Goal: Task Accomplishment & Management: Manage account settings

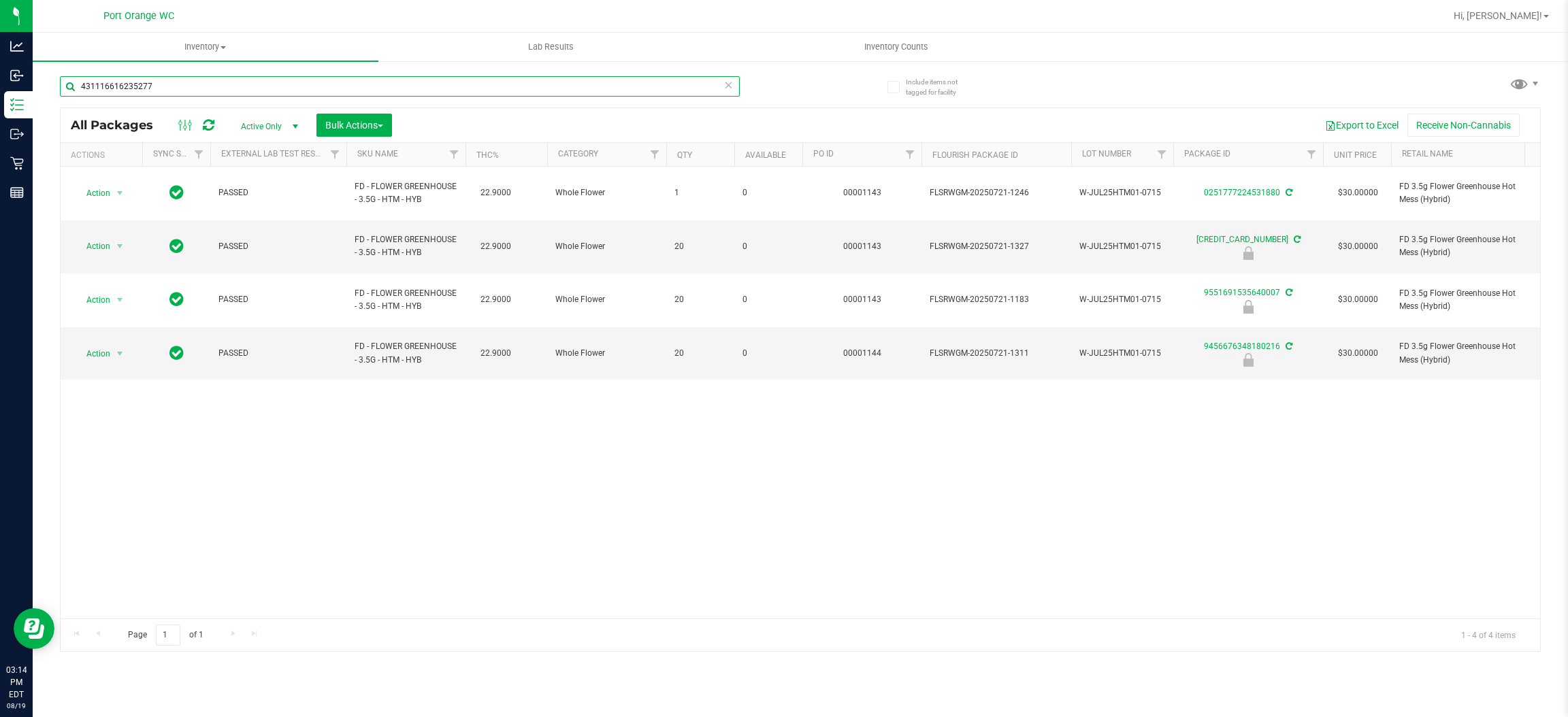
type input "4311166162352775"
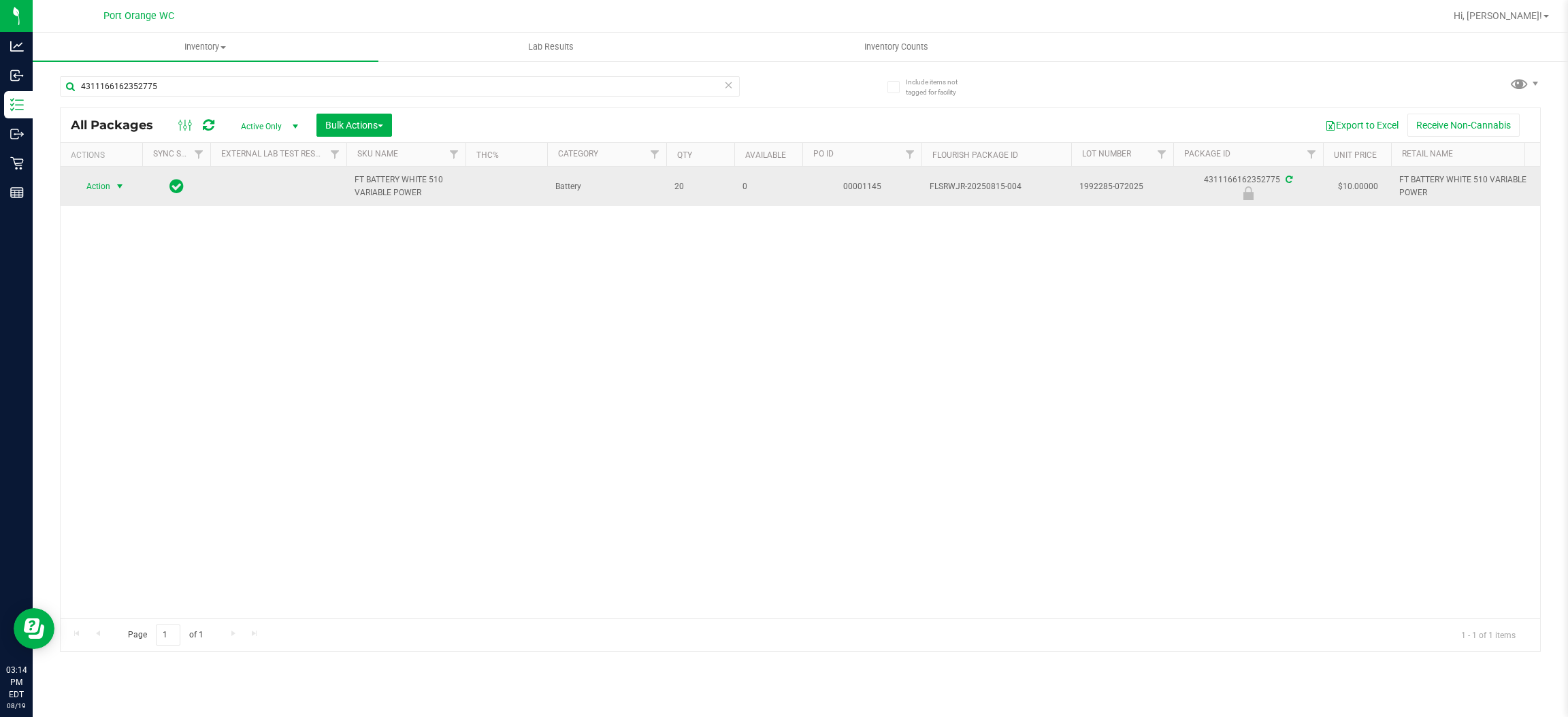
click at [104, 188] on span "Action" at bounding box center [92, 186] width 37 height 19
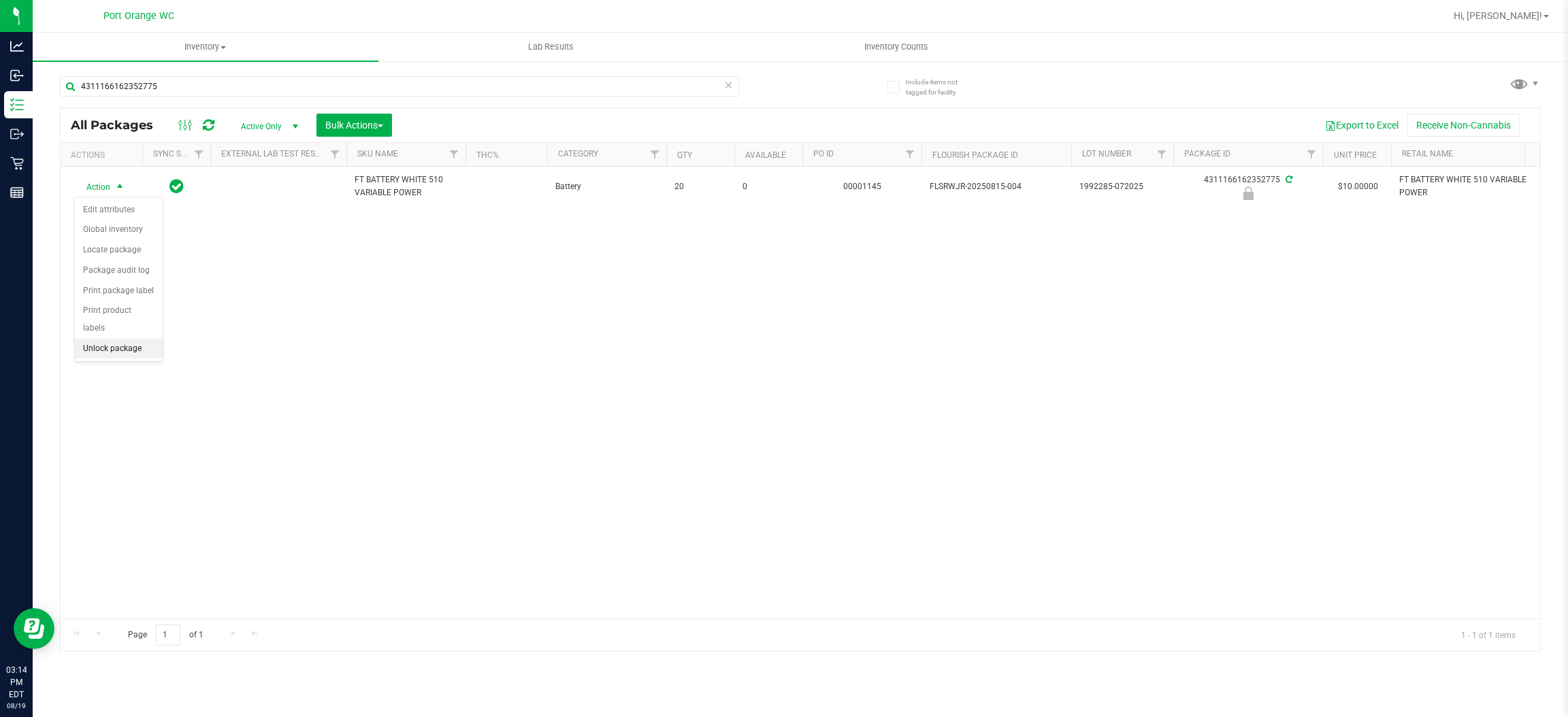
click at [103, 339] on li "Unlock package" at bounding box center [118, 349] width 88 height 21
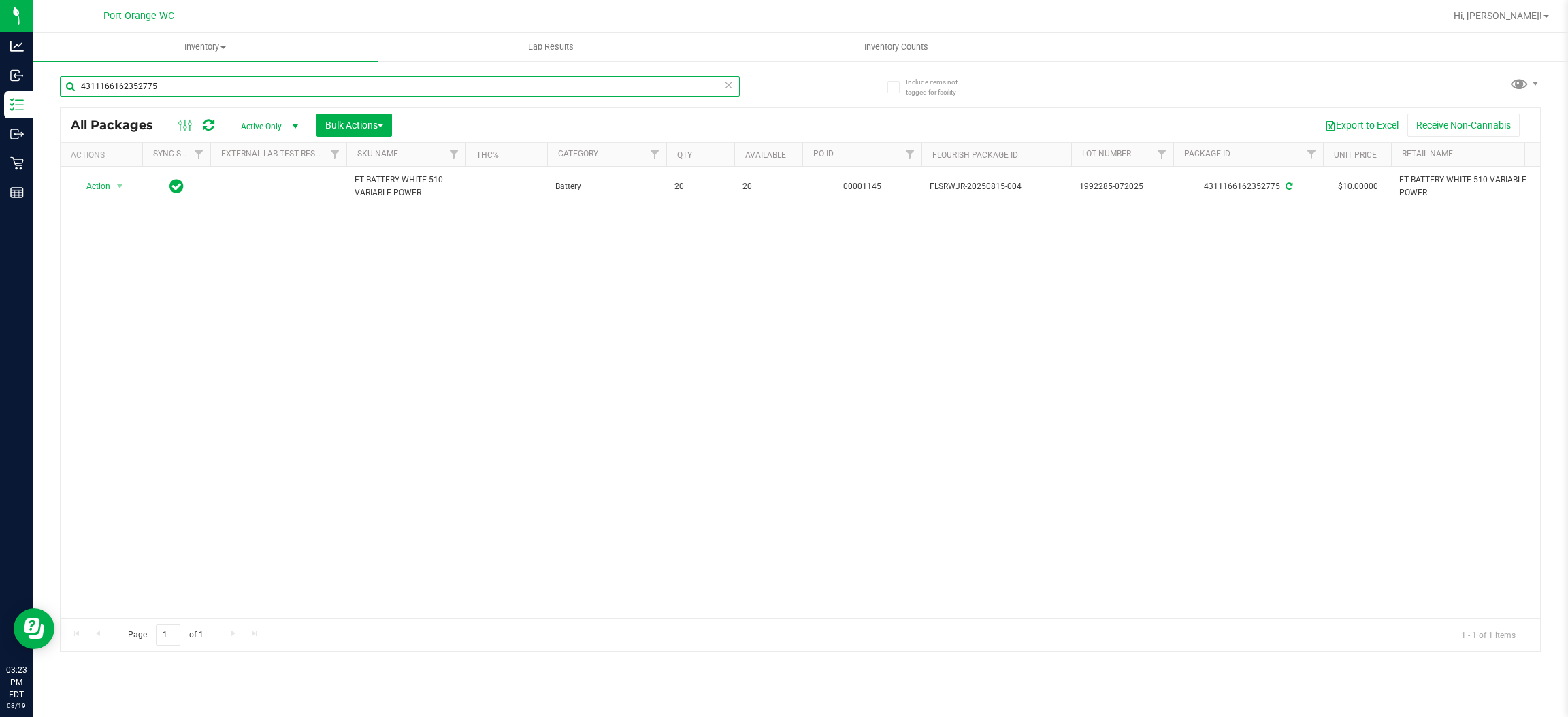
click at [279, 84] on input "4311166162352775" at bounding box center [400, 86] width 680 height 21
type input "[CREDIT_CARD_NUMBER]"
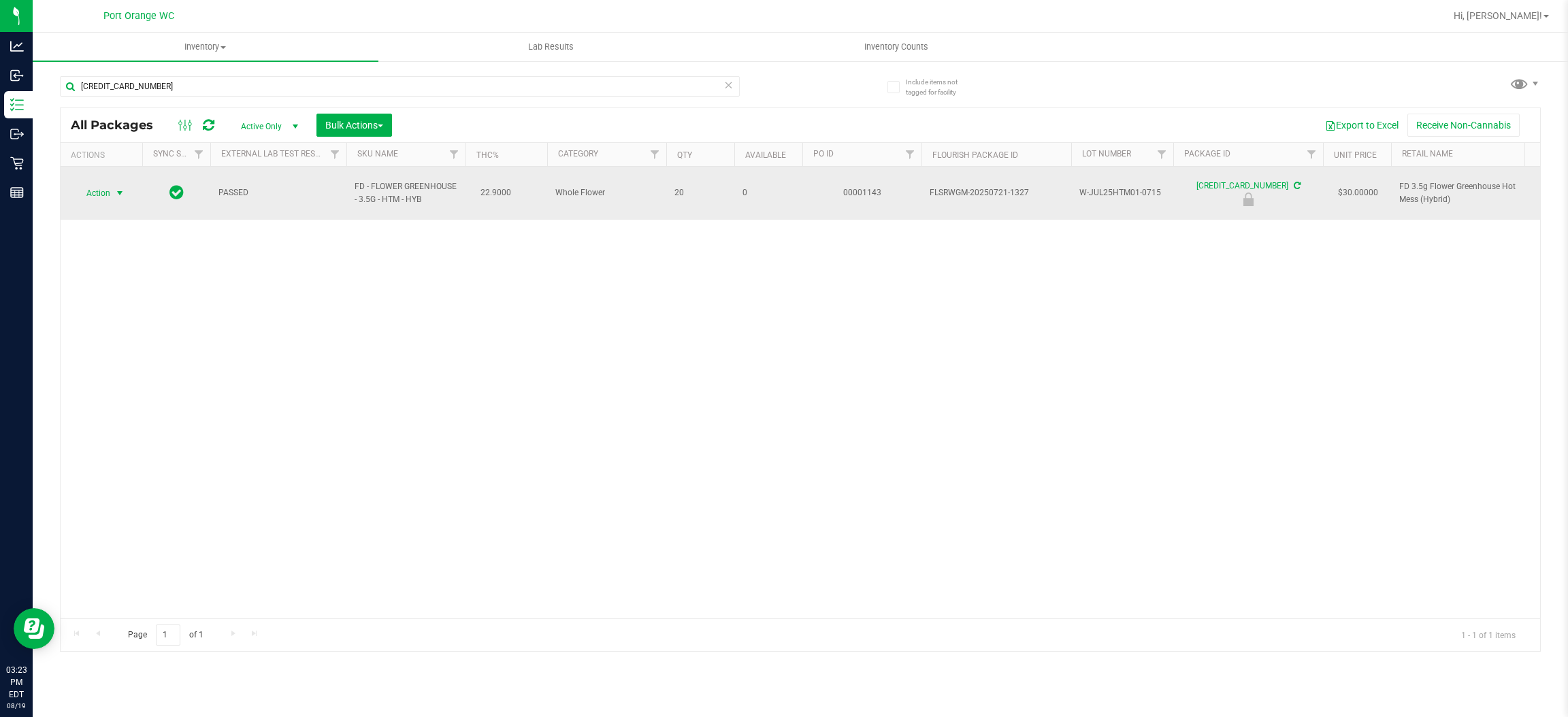
click at [120, 188] on span "select" at bounding box center [120, 193] width 11 height 11
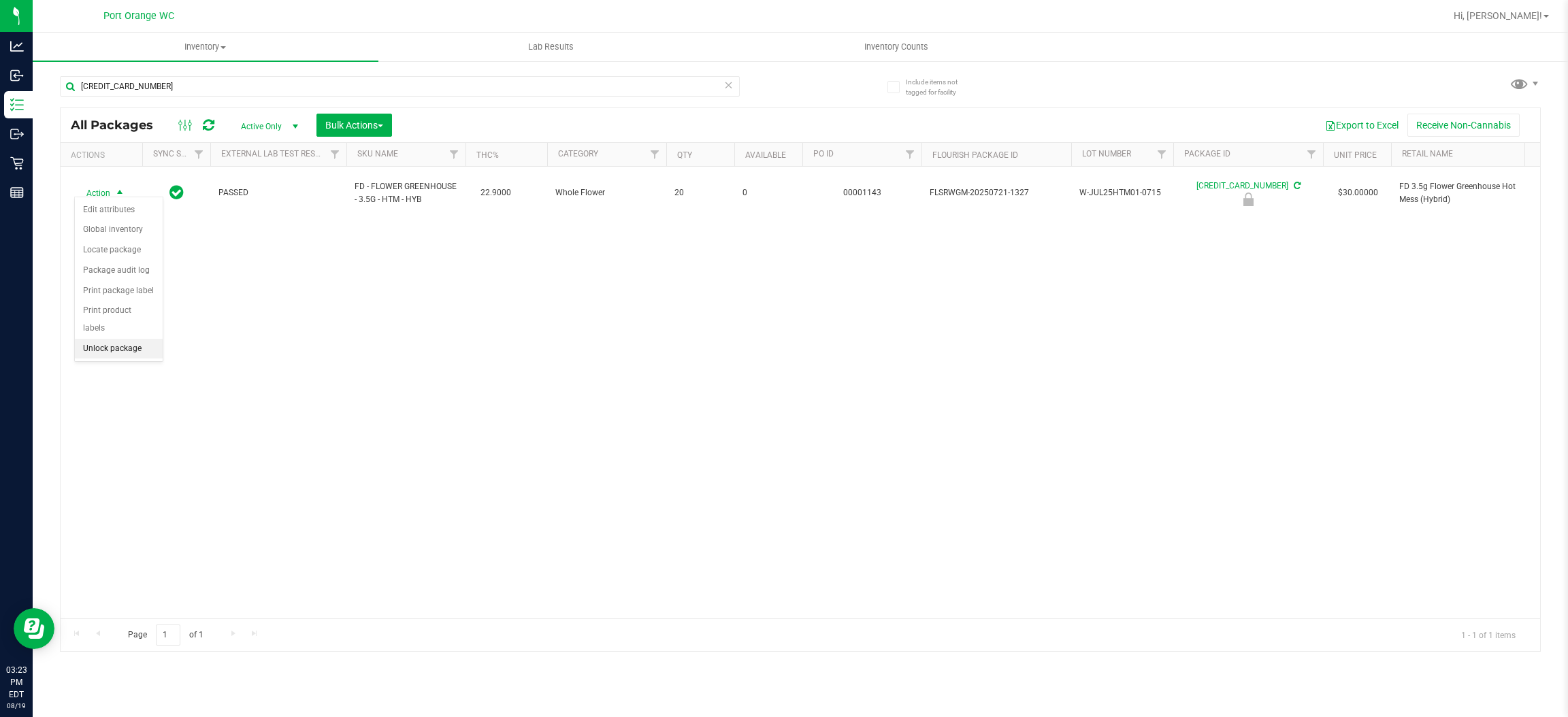
click at [136, 339] on li "Unlock package" at bounding box center [118, 349] width 88 height 21
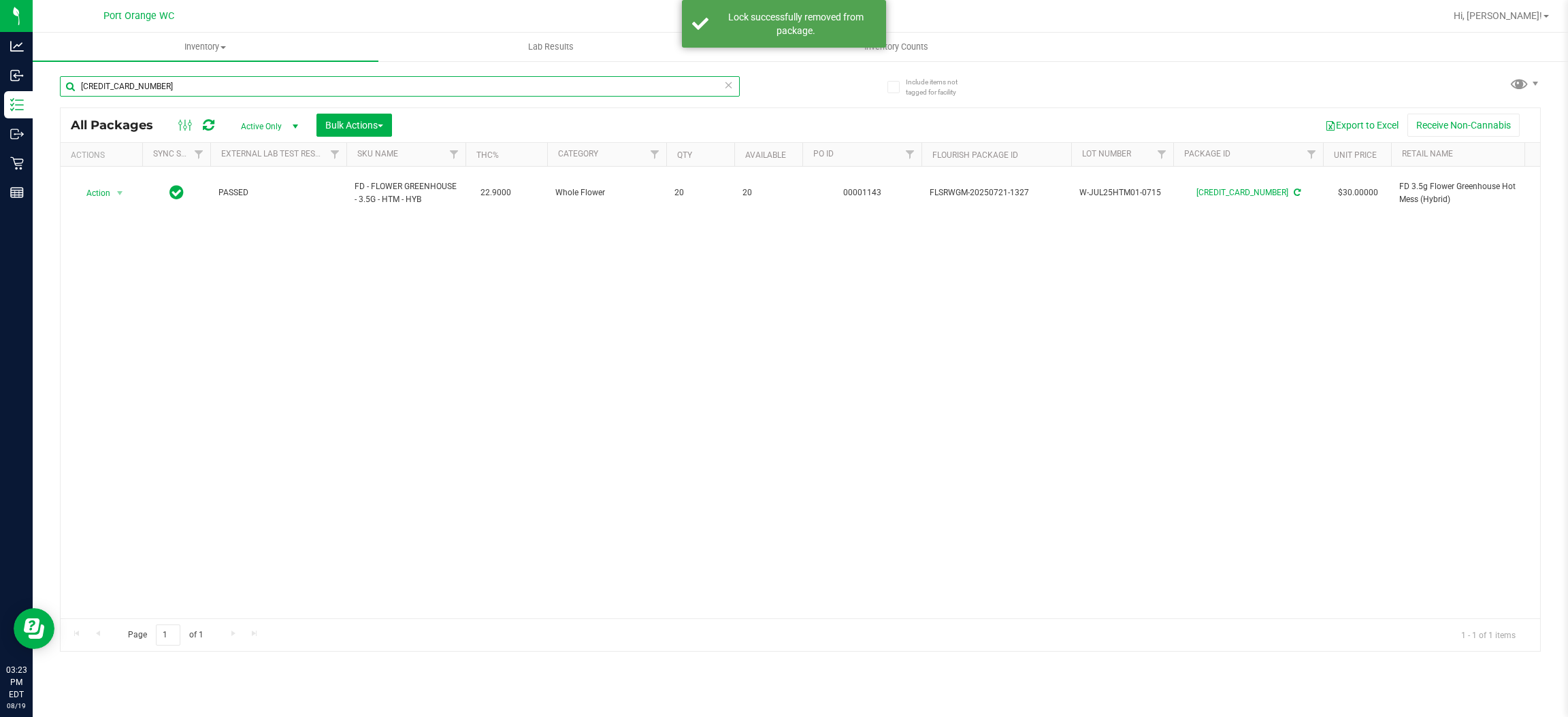
click at [201, 85] on input "[CREDIT_CARD_NUMBER]" at bounding box center [400, 86] width 680 height 21
type input "0752149677908734"
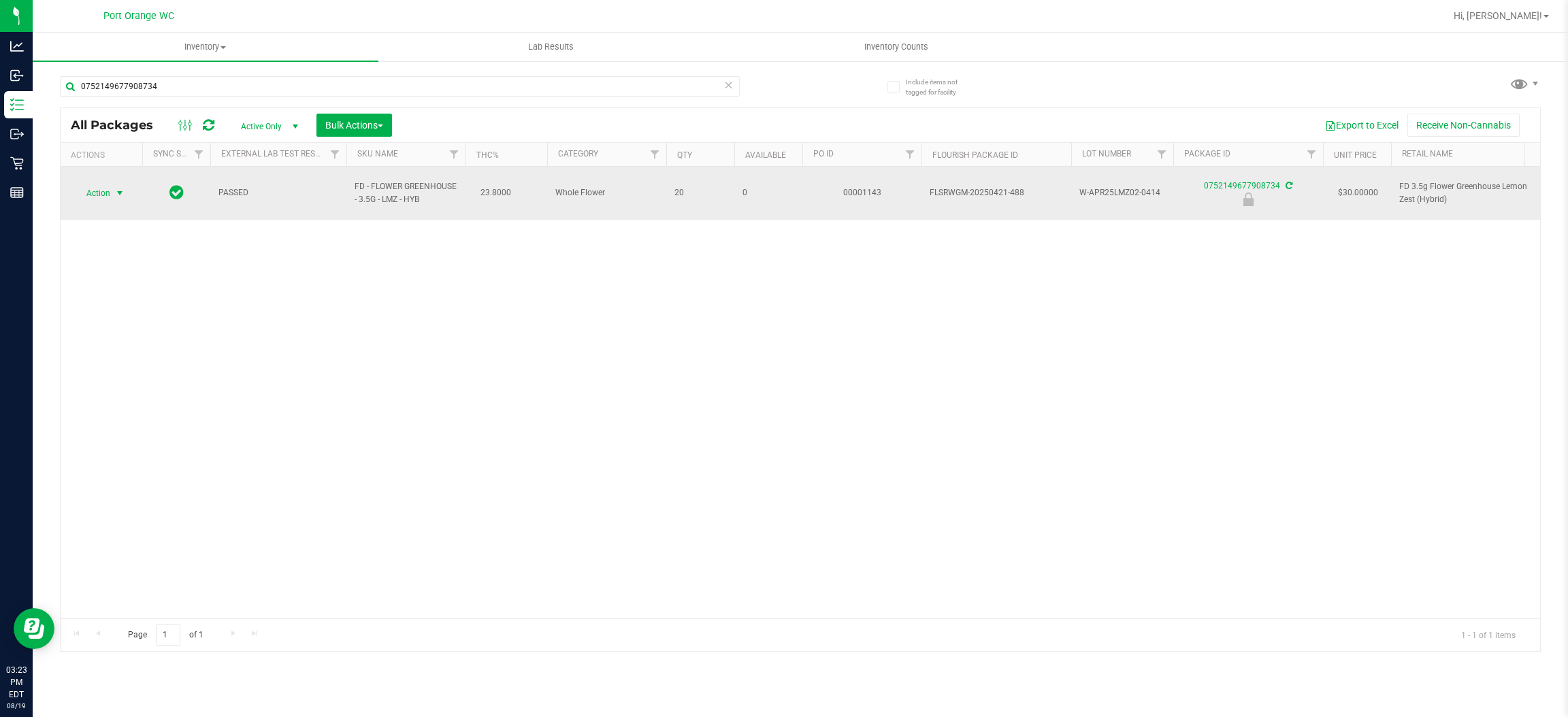
click at [107, 193] on span "Action" at bounding box center [92, 193] width 37 height 19
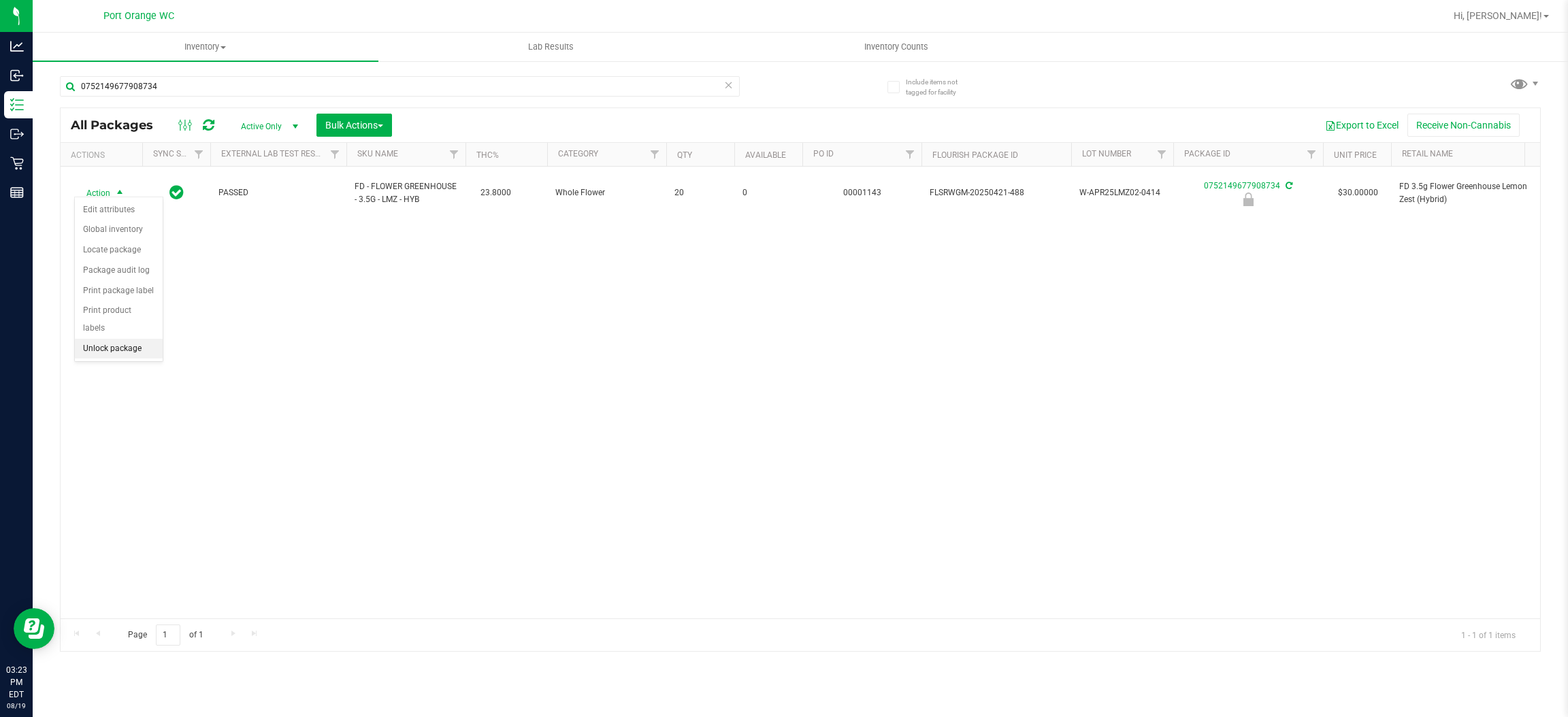
click at [108, 339] on li "Unlock package" at bounding box center [118, 349] width 88 height 21
click at [239, 347] on div "Action Action Adjust qty Create package Edit attributes Global inventory Locate…" at bounding box center [800, 392] width 1480 height 452
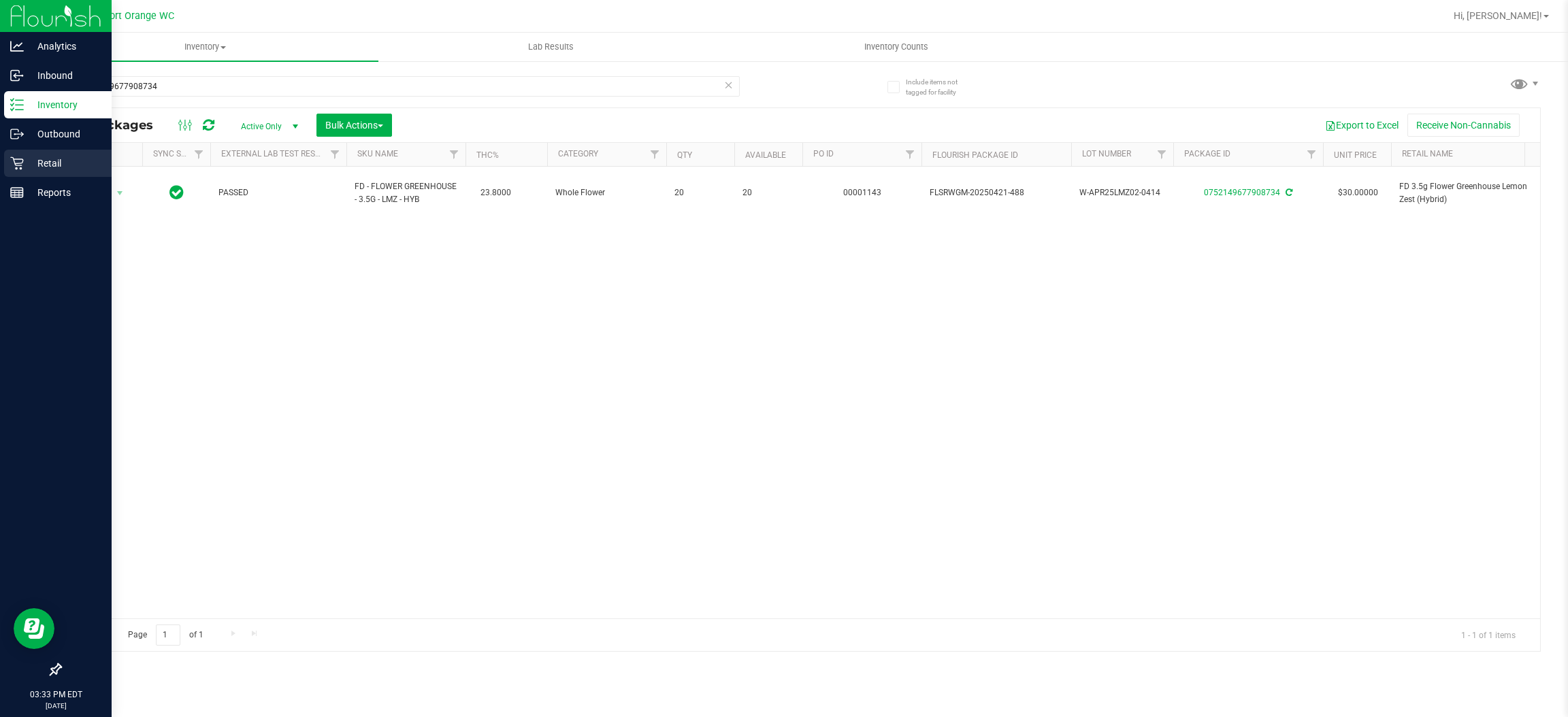
click at [17, 163] on icon at bounding box center [17, 163] width 13 height 13
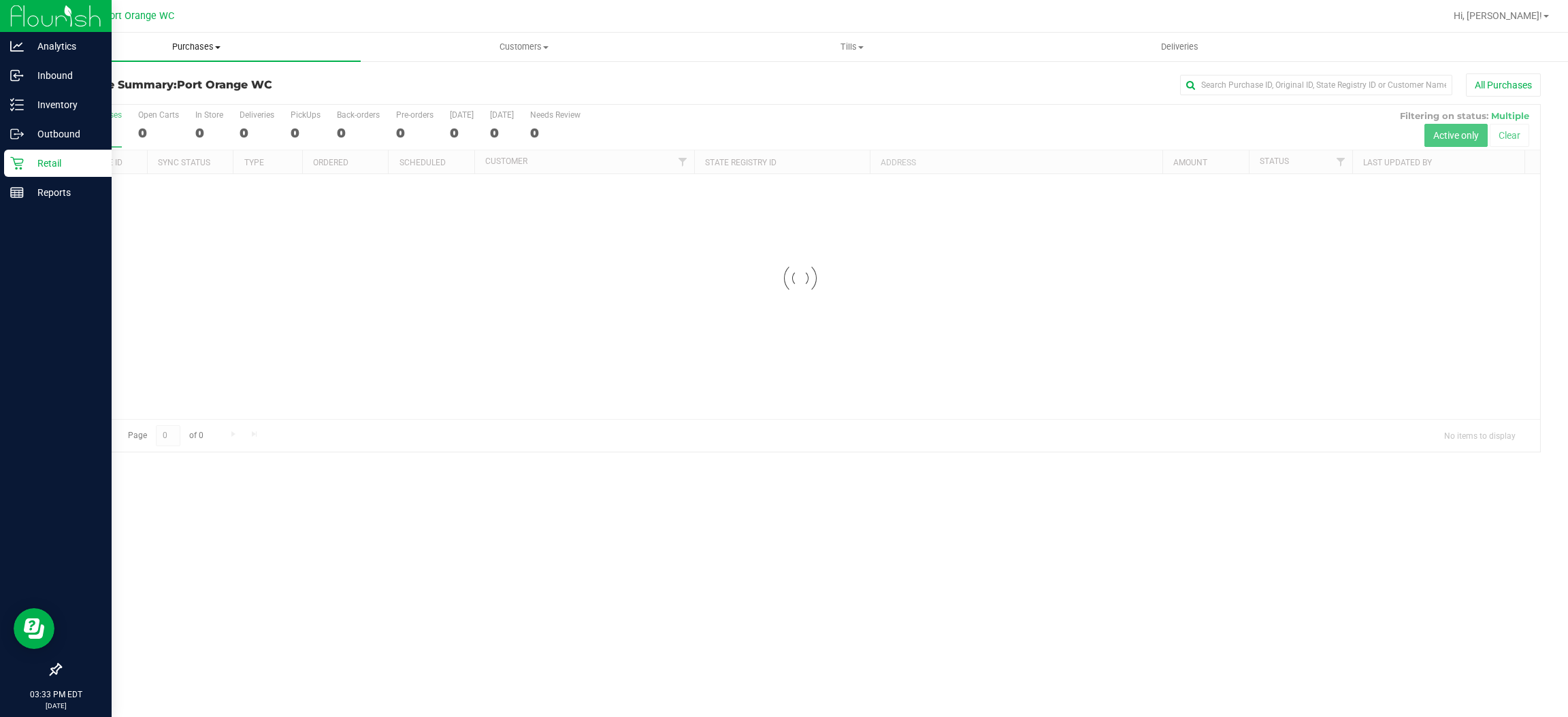
click at [197, 41] on span "Purchases" at bounding box center [196, 47] width 328 height 13
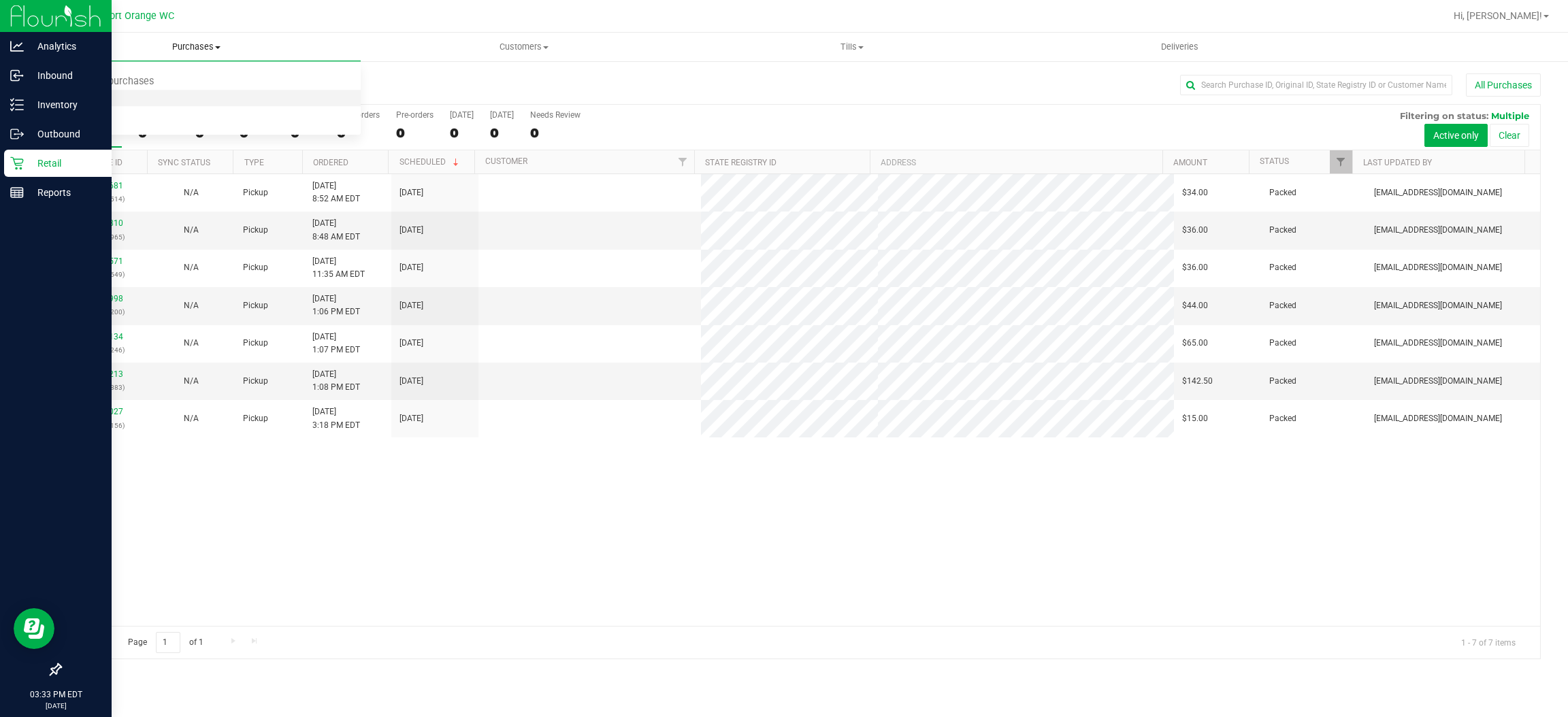
click at [91, 92] on span "Fulfillment" at bounding box center [74, 98] width 85 height 12
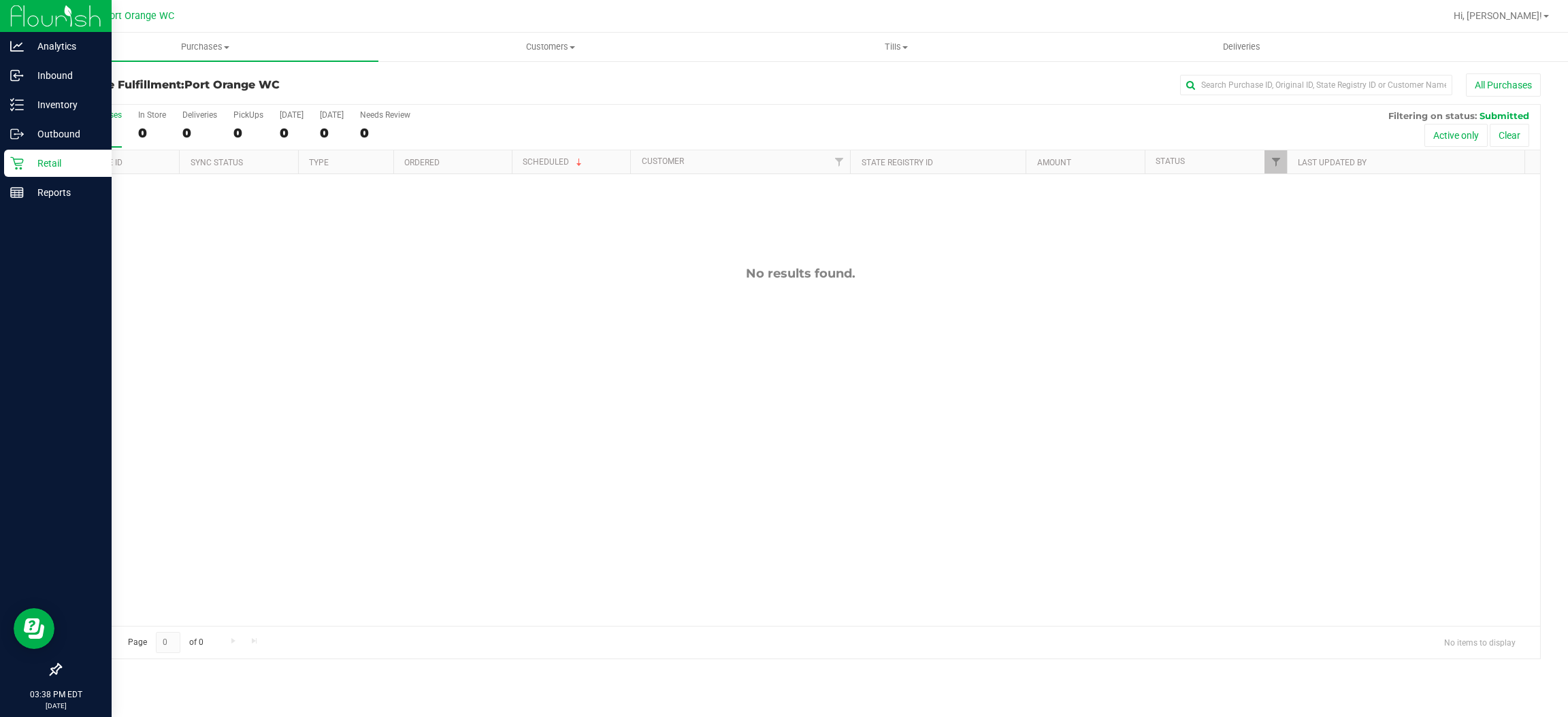
click at [420, 421] on div "No results found." at bounding box center [800, 446] width 1480 height 543
drag, startPoint x: 887, startPoint y: 44, endPoint x: 882, endPoint y: 57, distance: 13.9
click at [887, 44] on span "Tills" at bounding box center [897, 47] width 344 height 13
click at [823, 77] on li "Manage tills" at bounding box center [897, 82] width 346 height 17
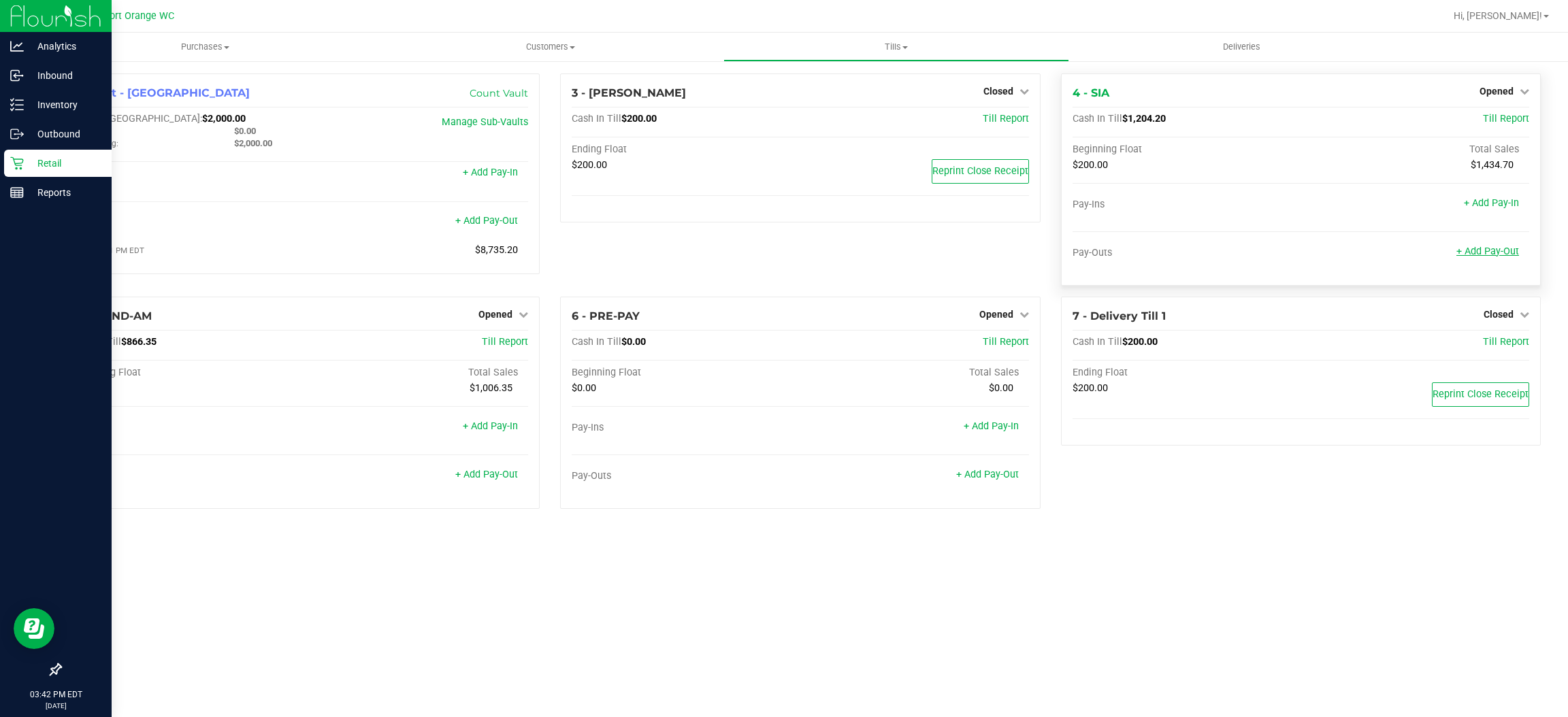
click at [1487, 252] on link "+ Add Pay-Out" at bounding box center [1487, 251] width 62 height 12
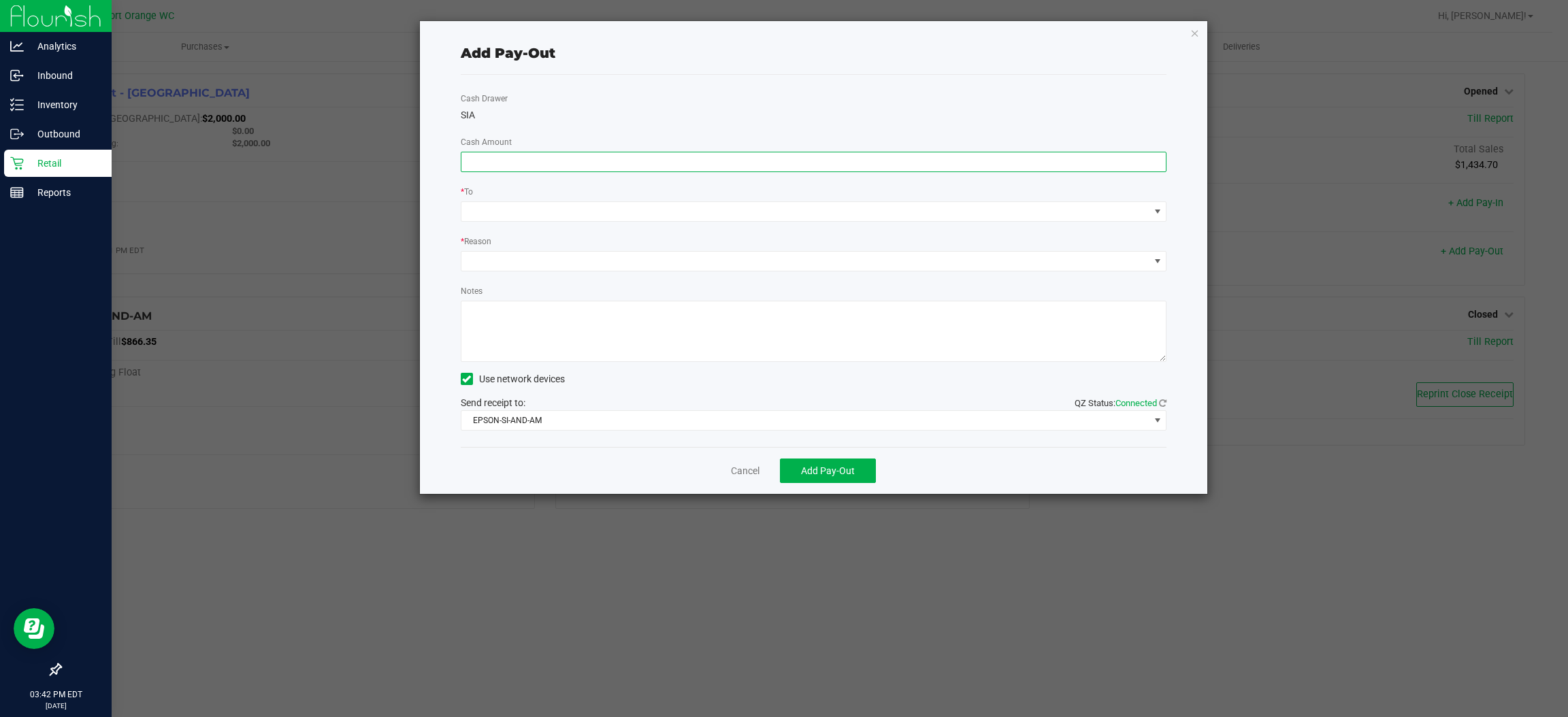
click at [908, 163] on input at bounding box center [814, 162] width 705 height 19
type input "$1,000.00"
click at [806, 216] on span at bounding box center [805, 212] width 688 height 19
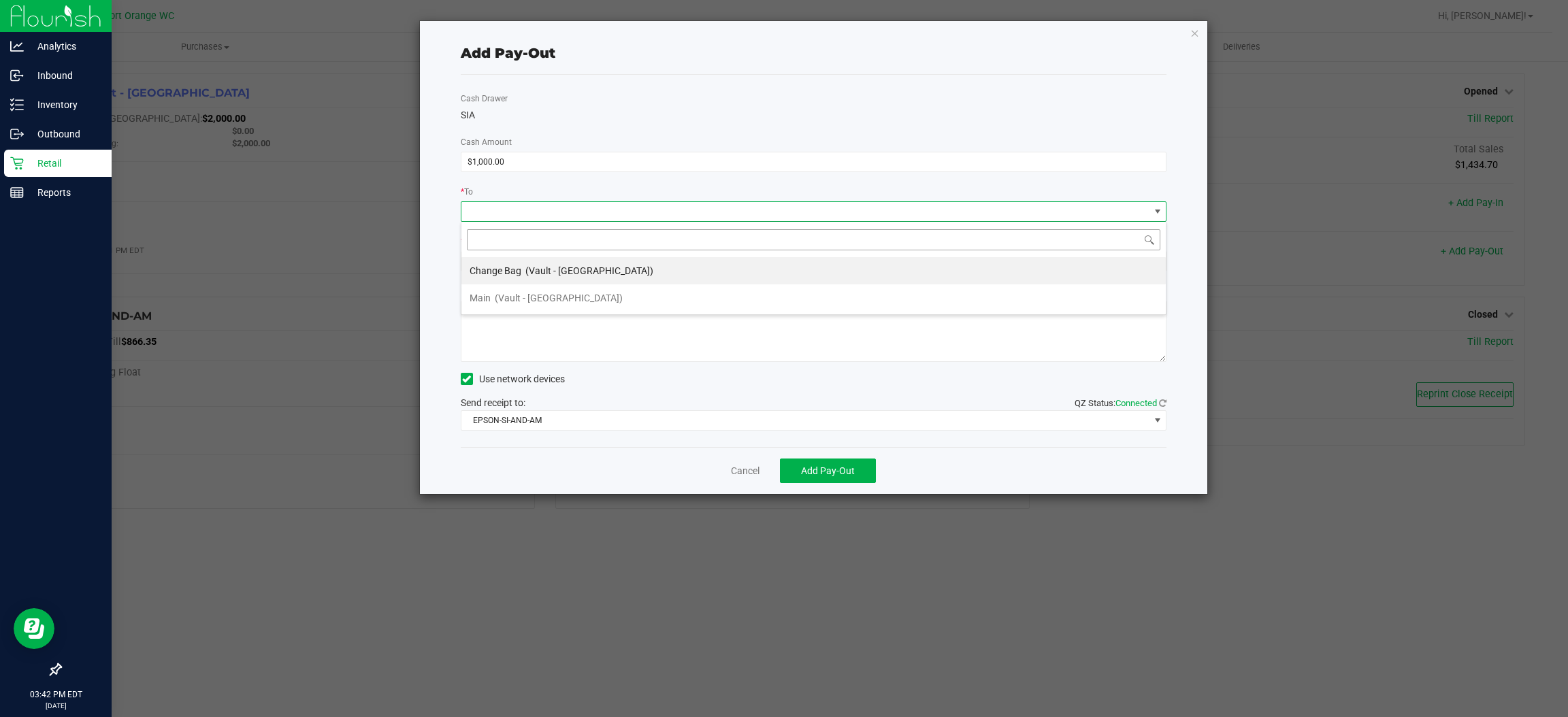
scroll to position [21, 706]
drag, startPoint x: 760, startPoint y: 301, endPoint x: 671, endPoint y: 285, distance: 90.4
click at [759, 301] on li "Main (Vault - [GEOGRAPHIC_DATA])" at bounding box center [814, 298] width 705 height 27
click at [618, 259] on span at bounding box center [805, 261] width 688 height 19
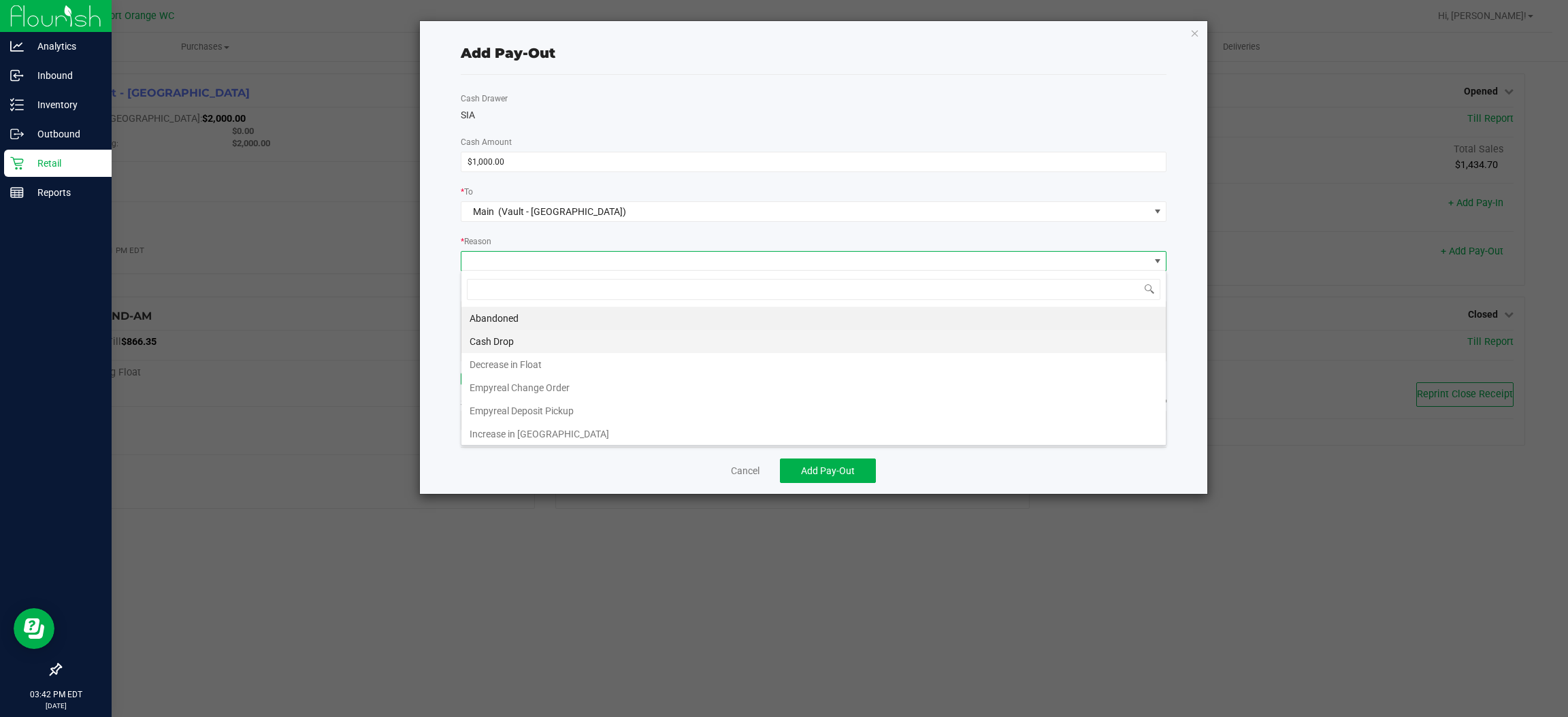
click at [601, 334] on li "Cash Drop" at bounding box center [814, 341] width 705 height 23
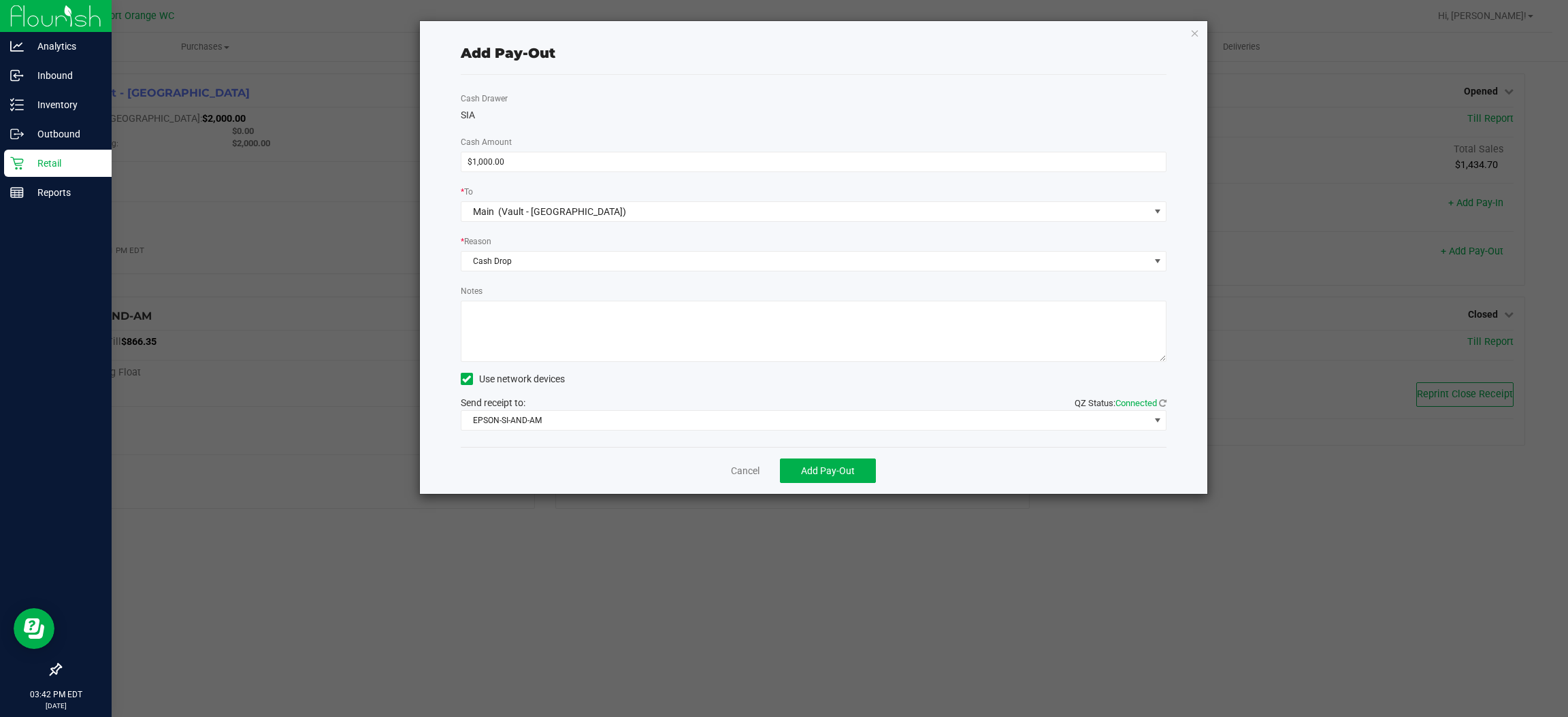
click at [601, 334] on textarea "Notes" at bounding box center [814, 332] width 706 height 62
type textarea "ps"
click at [811, 478] on button "Add Pay-Out" at bounding box center [827, 471] width 96 height 24
click at [753, 469] on link "Dismiss" at bounding box center [740, 471] width 32 height 14
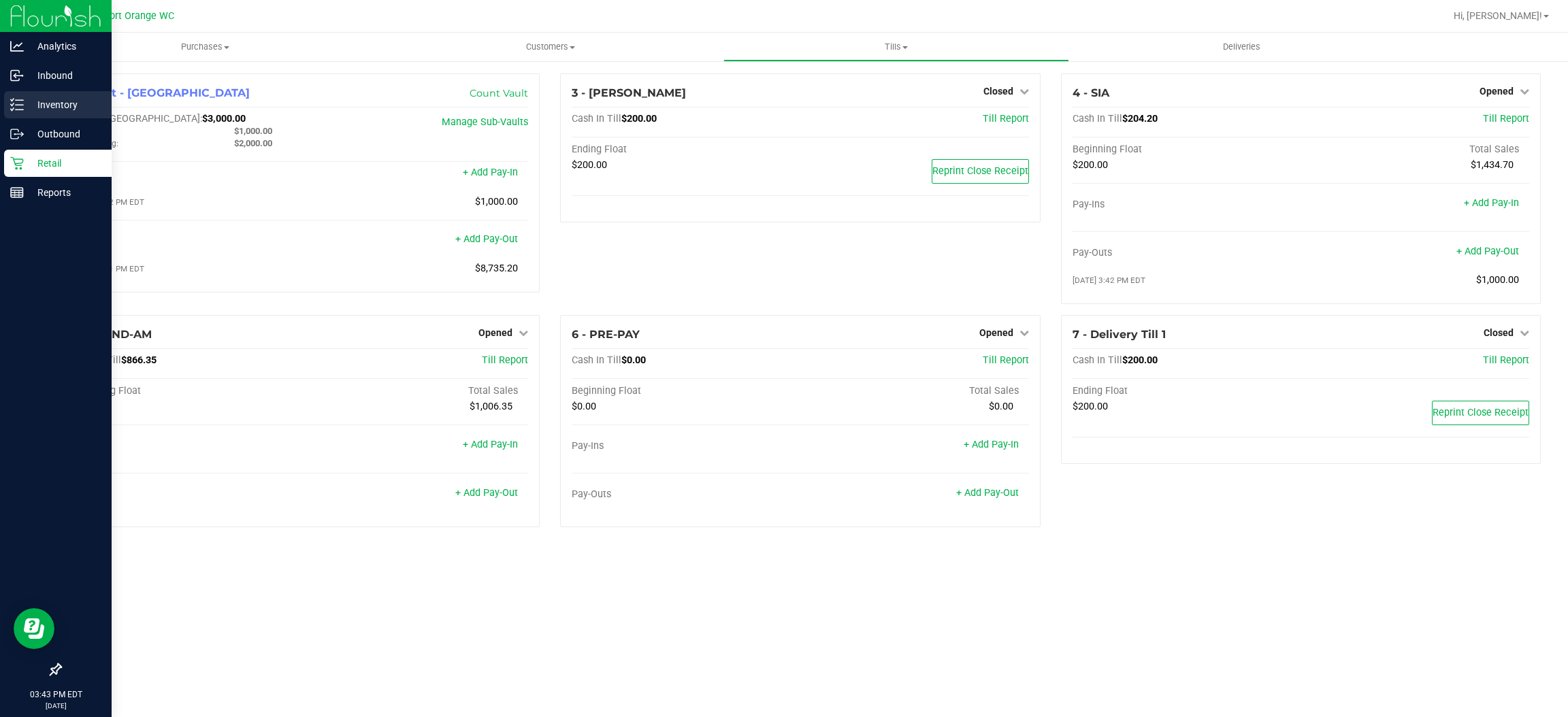
click at [85, 106] on p "Inventory" at bounding box center [64, 104] width 81 height 17
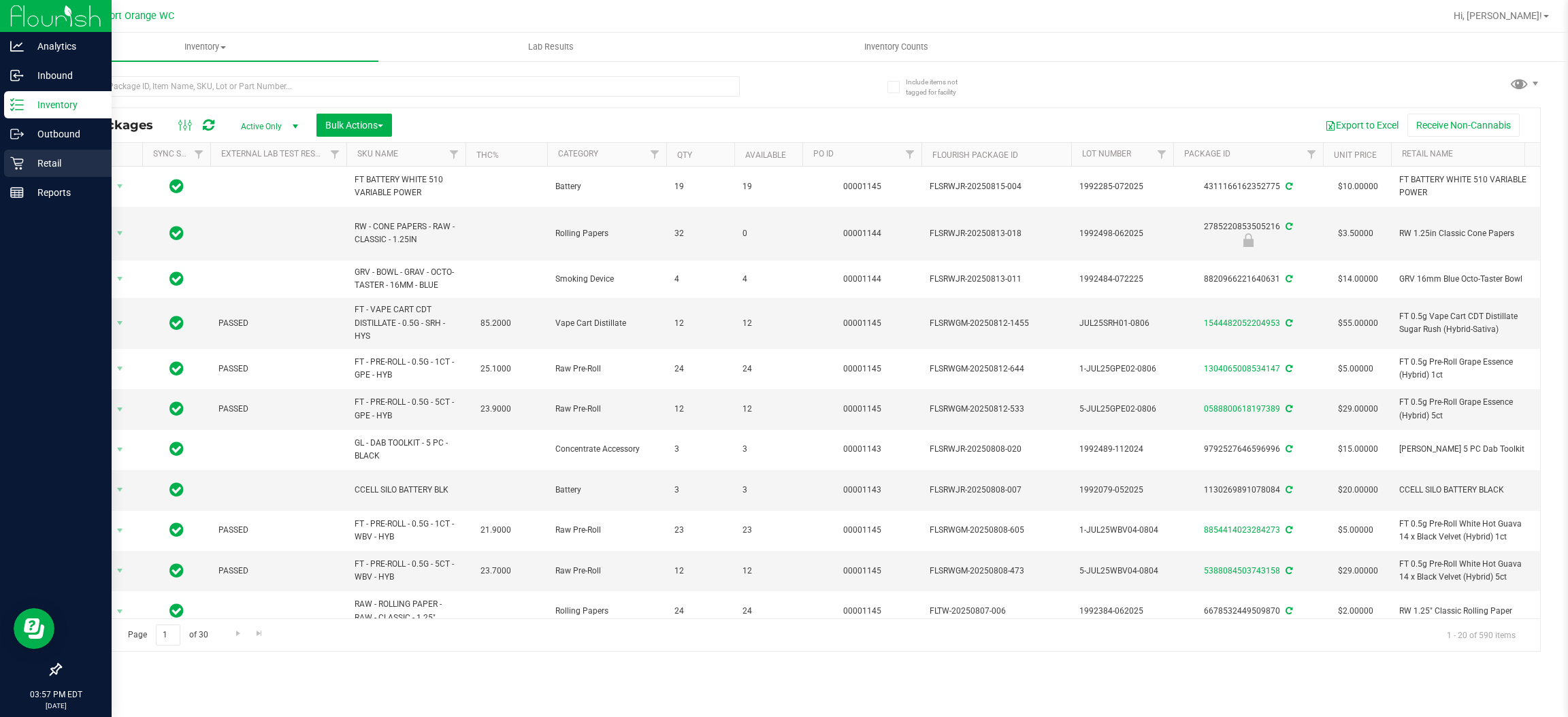
click at [40, 170] on p "Retail" at bounding box center [64, 163] width 81 height 17
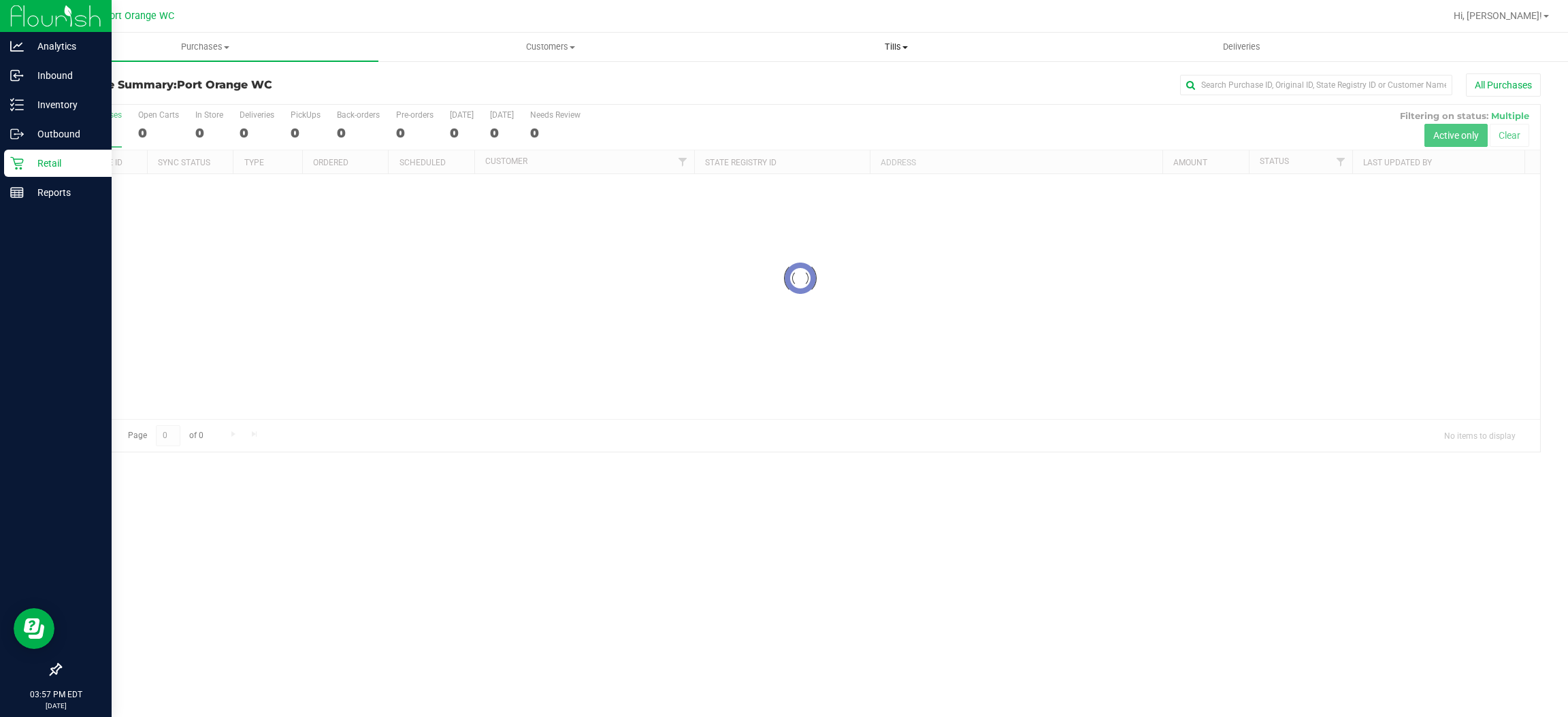
click at [899, 43] on span "Tills" at bounding box center [897, 47] width 344 height 13
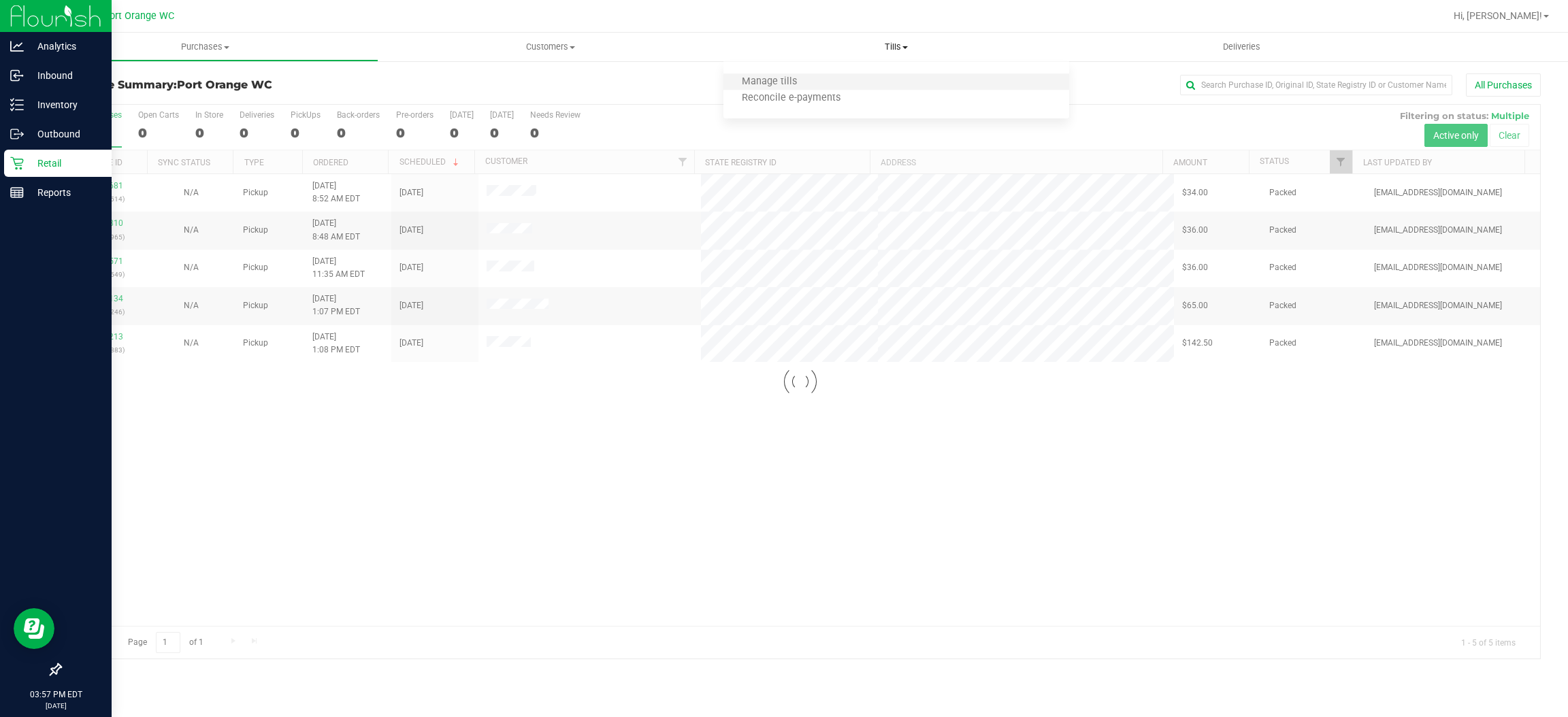
click at [877, 79] on li "Manage tills" at bounding box center [897, 82] width 346 height 17
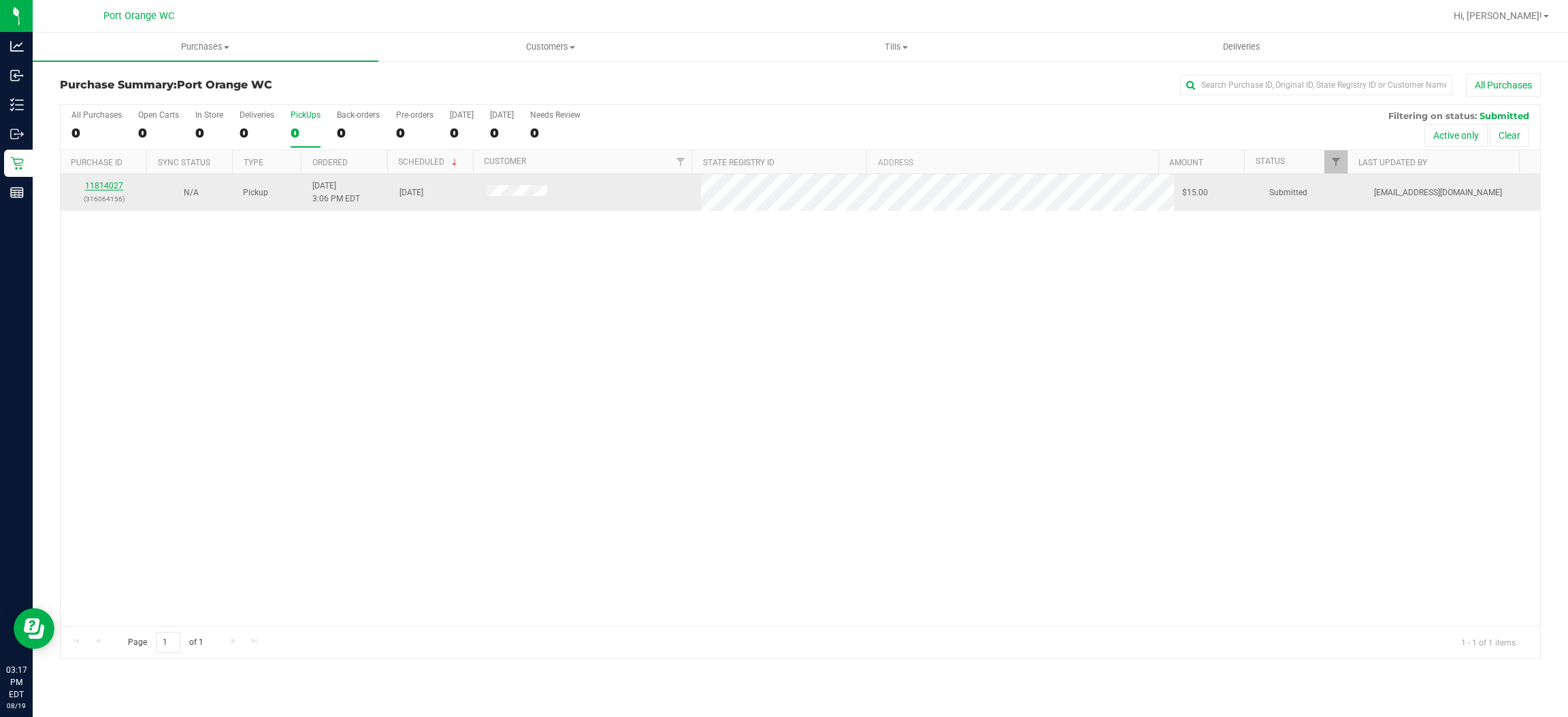
click at [101, 183] on link "11814027" at bounding box center [104, 186] width 38 height 9
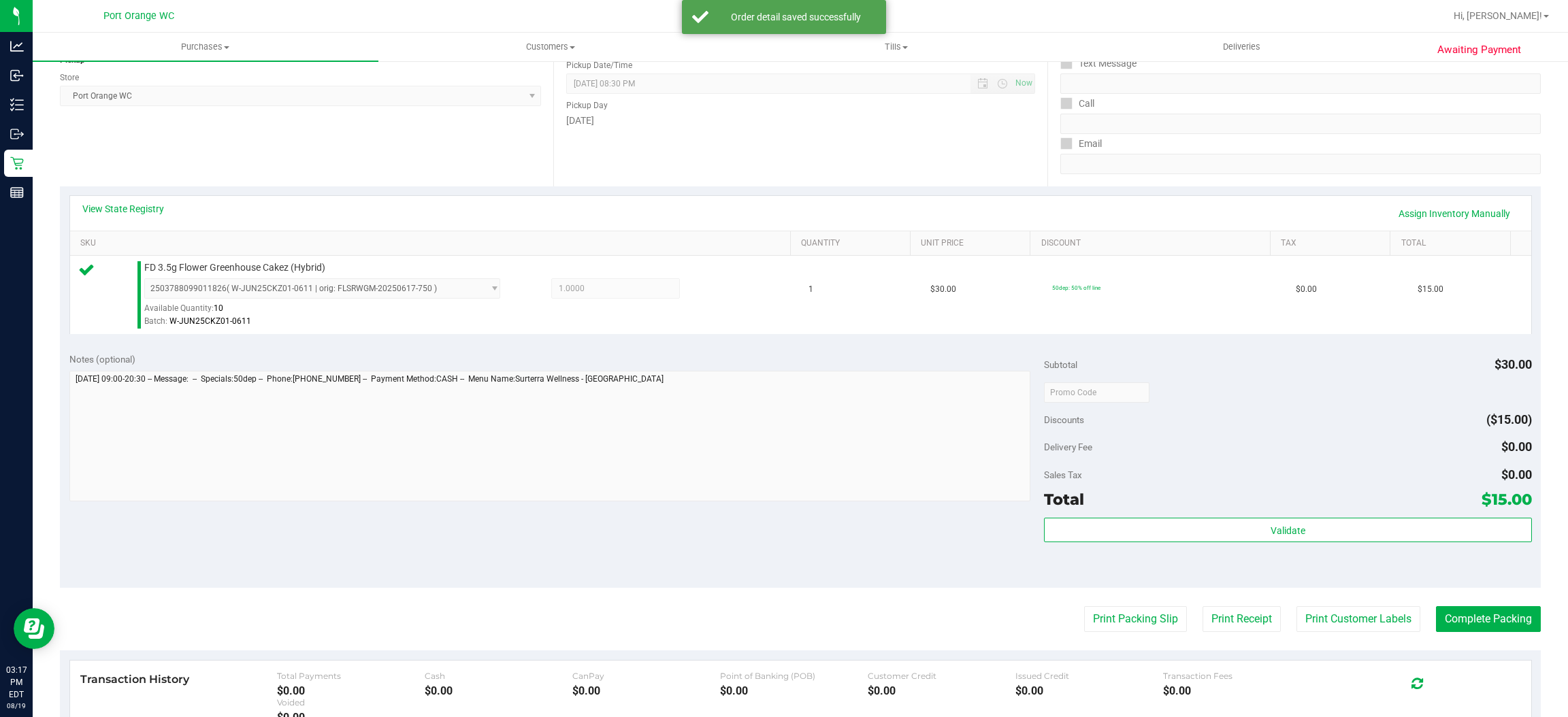
scroll to position [306, 0]
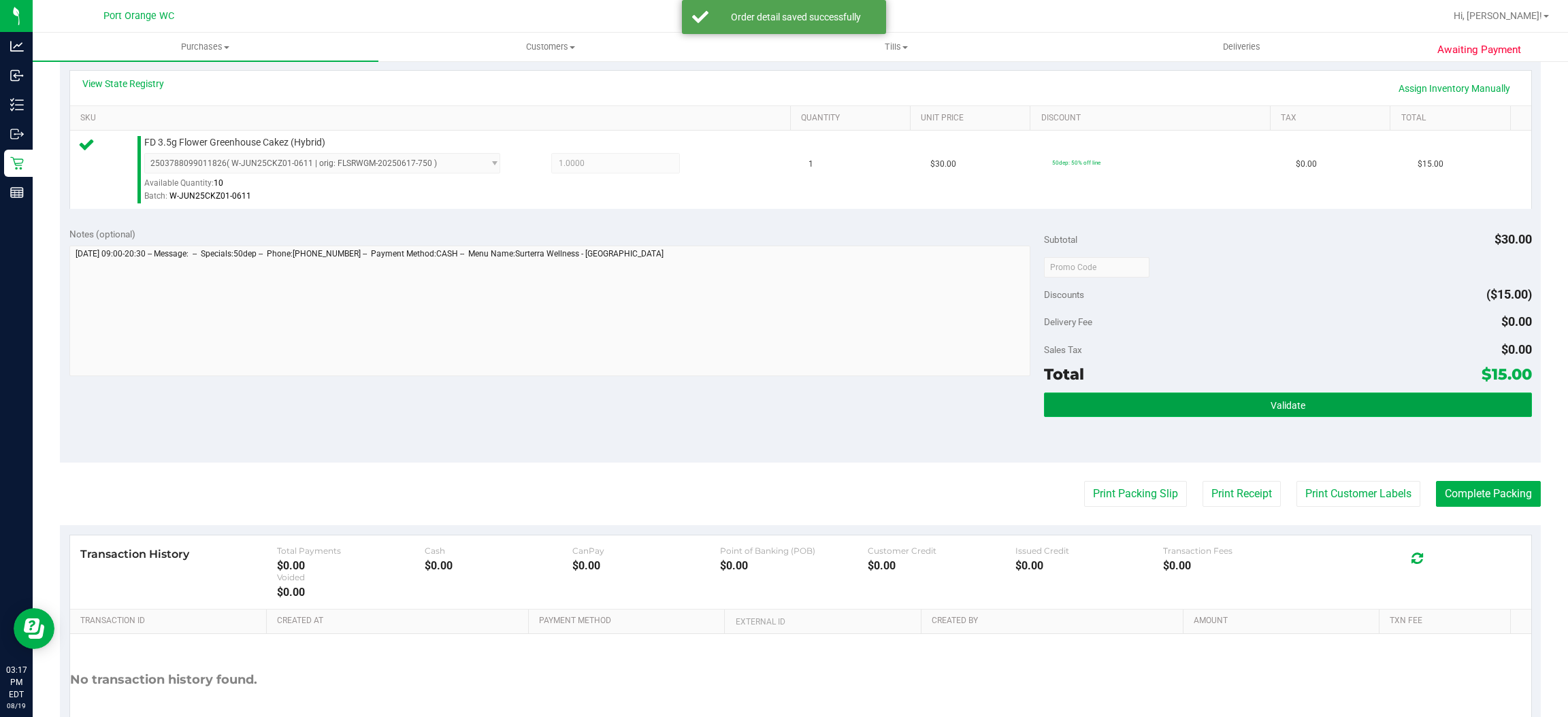
click at [1147, 401] on button "Validate" at bounding box center [1288, 404] width 487 height 24
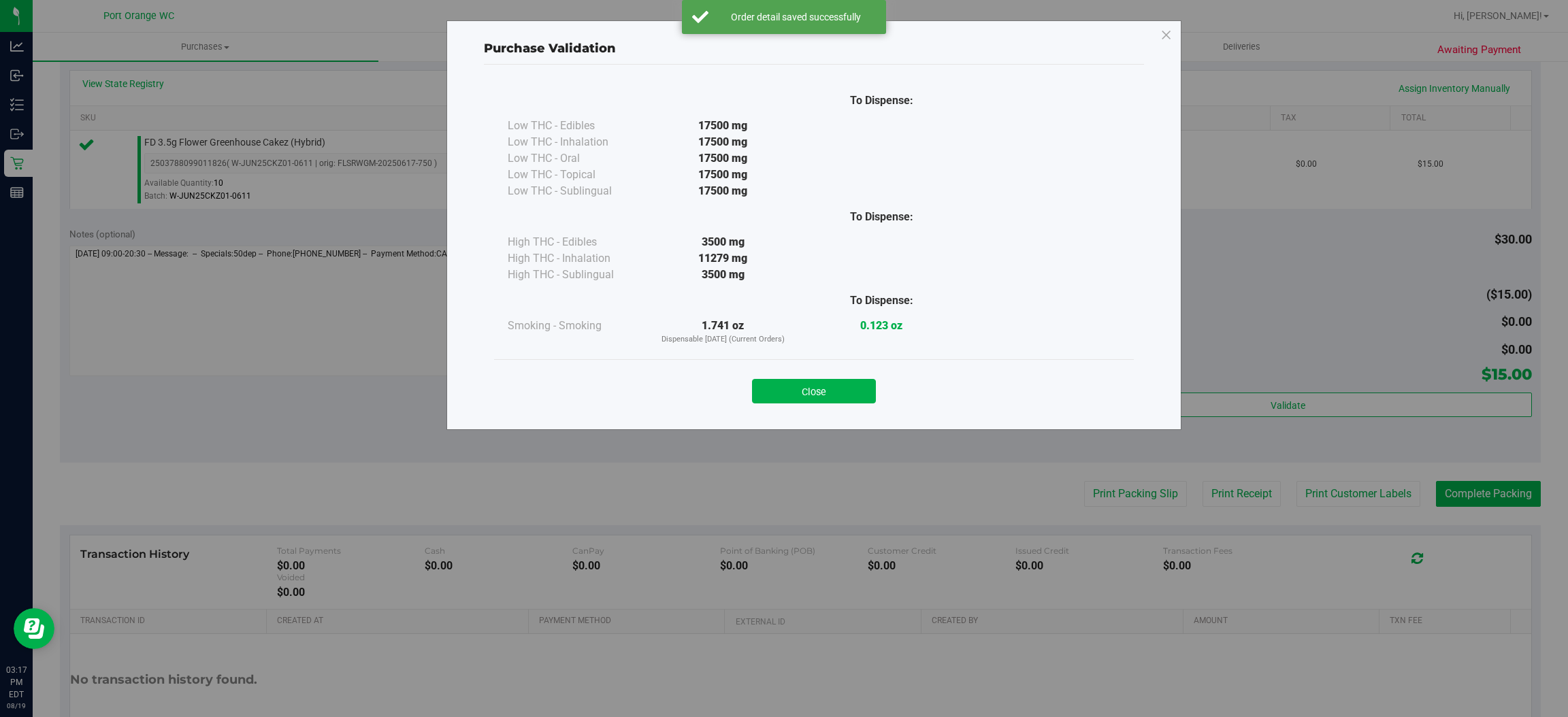
drag, startPoint x: 778, startPoint y: 395, endPoint x: 1431, endPoint y: 475, distance: 657.9
click at [778, 396] on button "Close" at bounding box center [814, 391] width 124 height 24
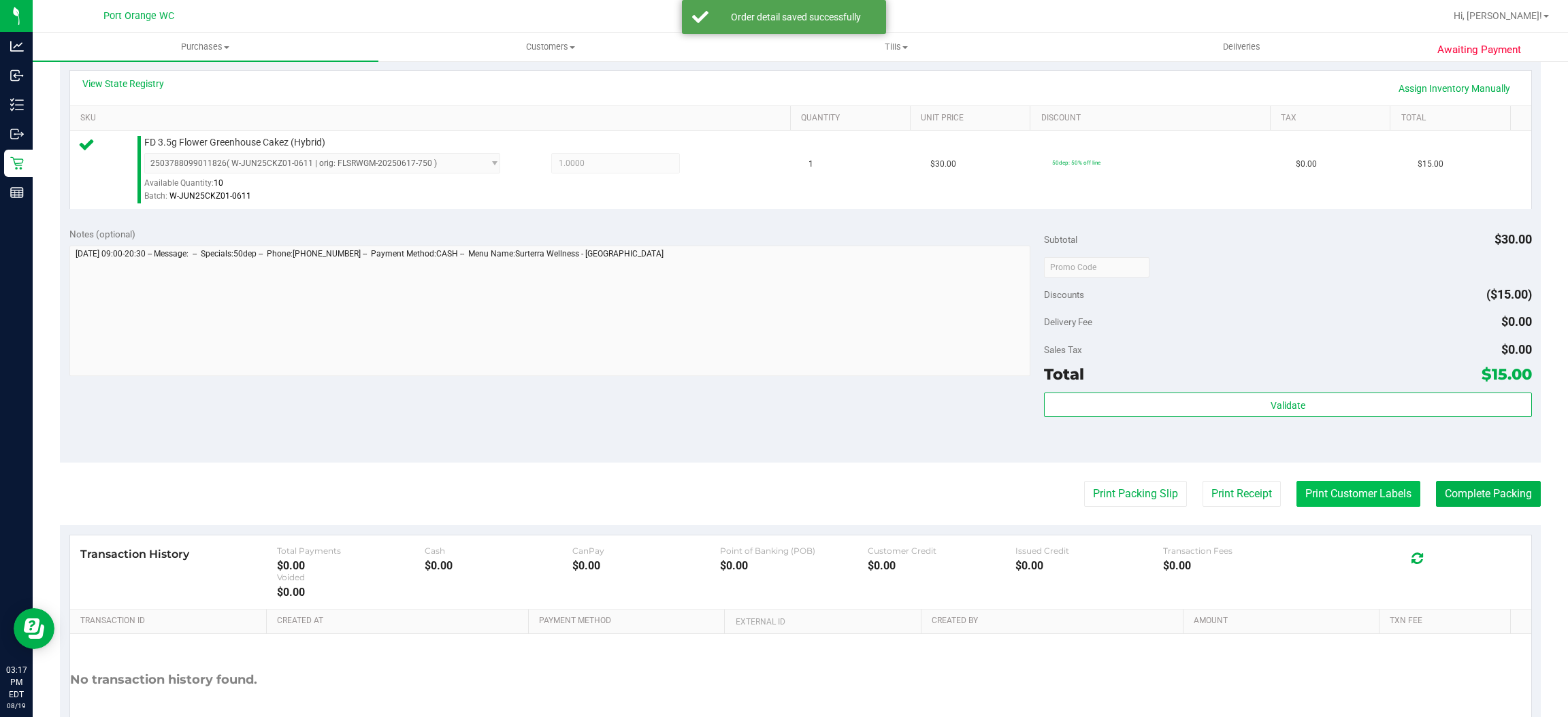
click at [1348, 504] on button "Print Customer Labels" at bounding box center [1358, 494] width 124 height 26
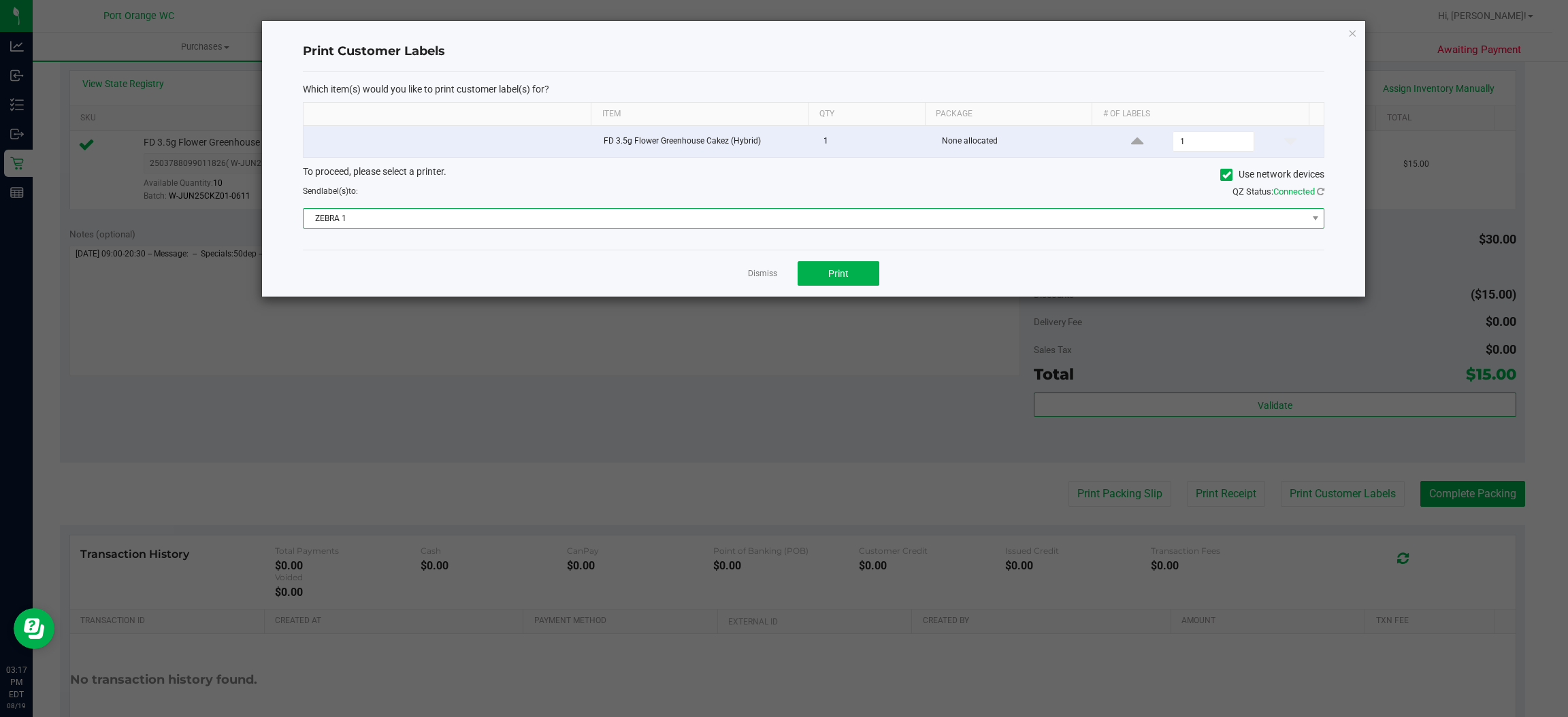
click at [799, 223] on span "ZEBRA 1" at bounding box center [805, 219] width 1003 height 19
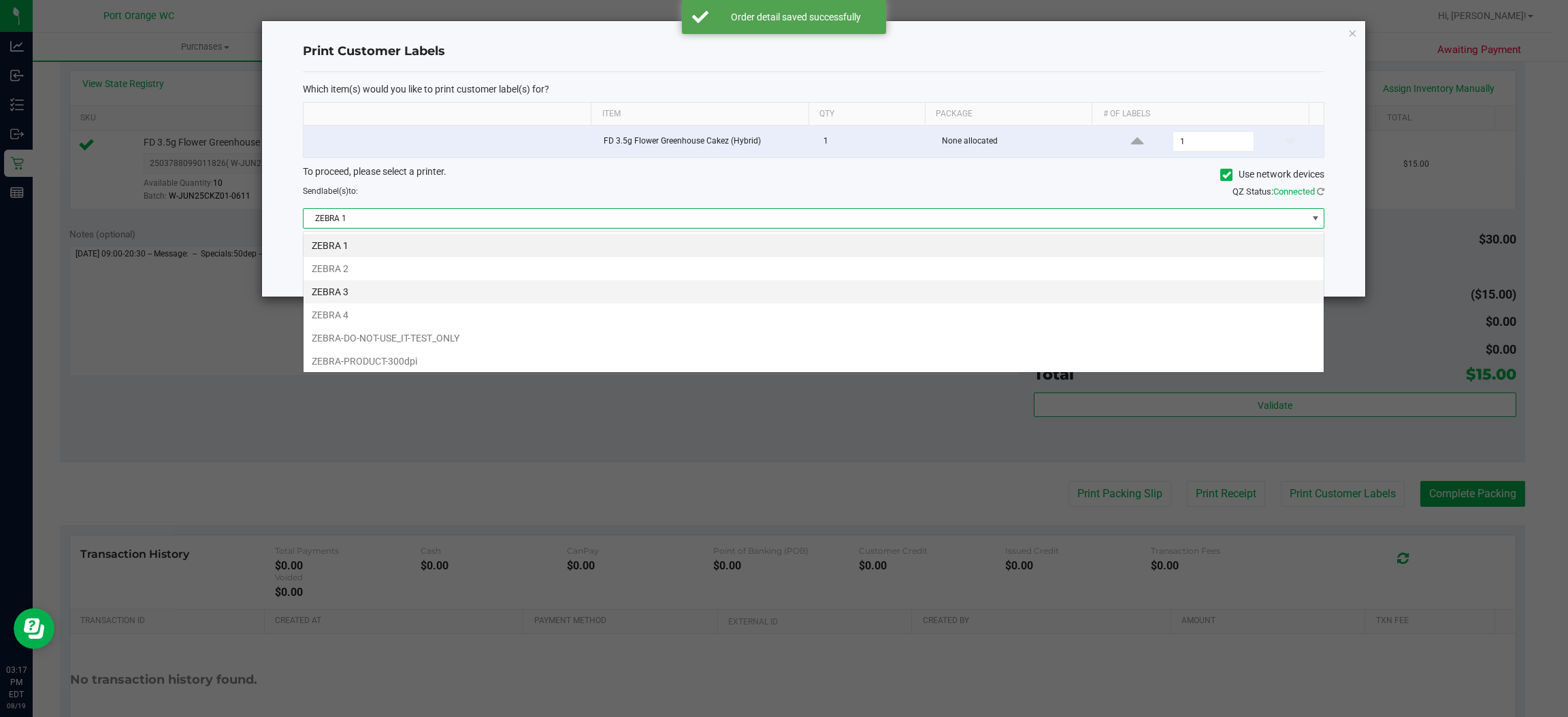
scroll to position [21, 1021]
click at [762, 296] on li "ZEBRA 3" at bounding box center [813, 291] width 1020 height 23
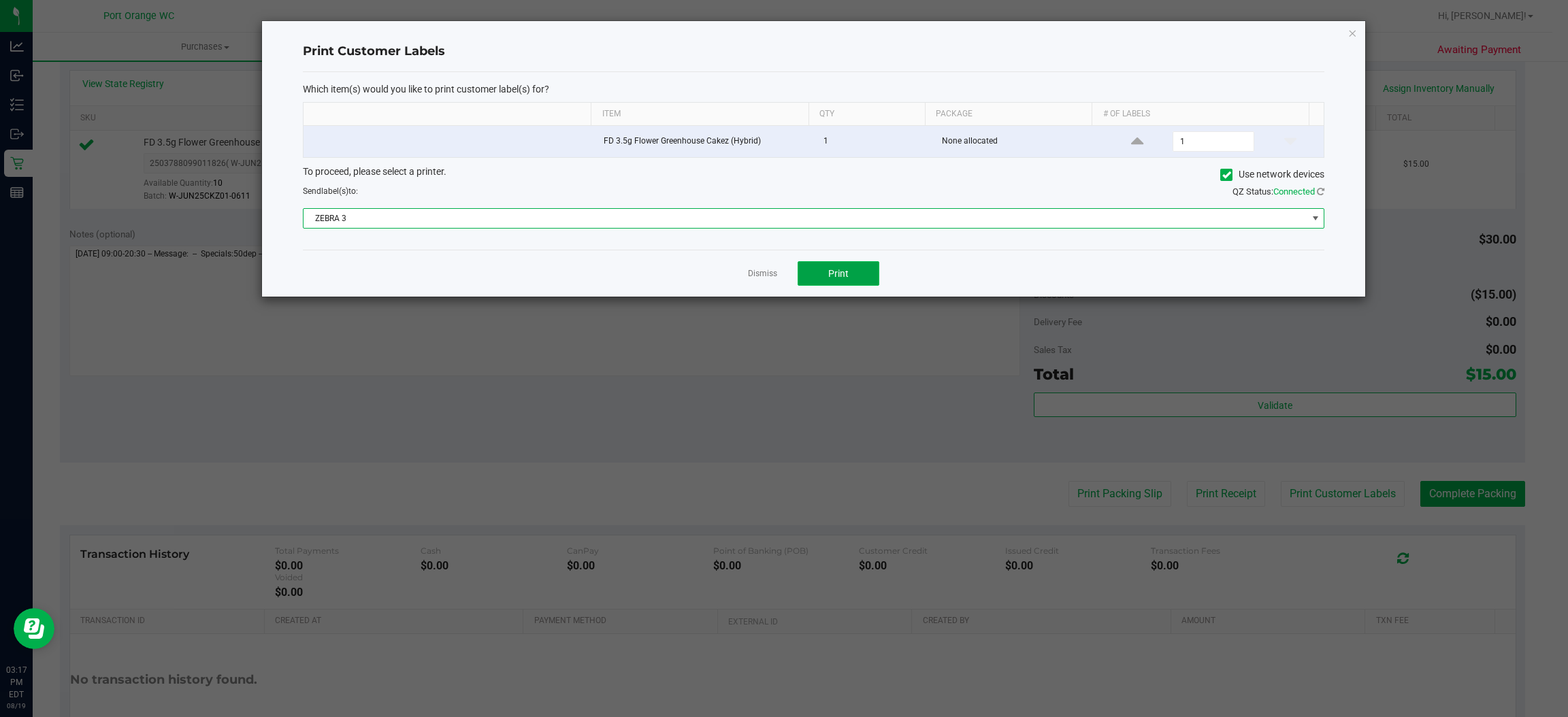
click at [818, 277] on button "Print" at bounding box center [838, 273] width 81 height 24
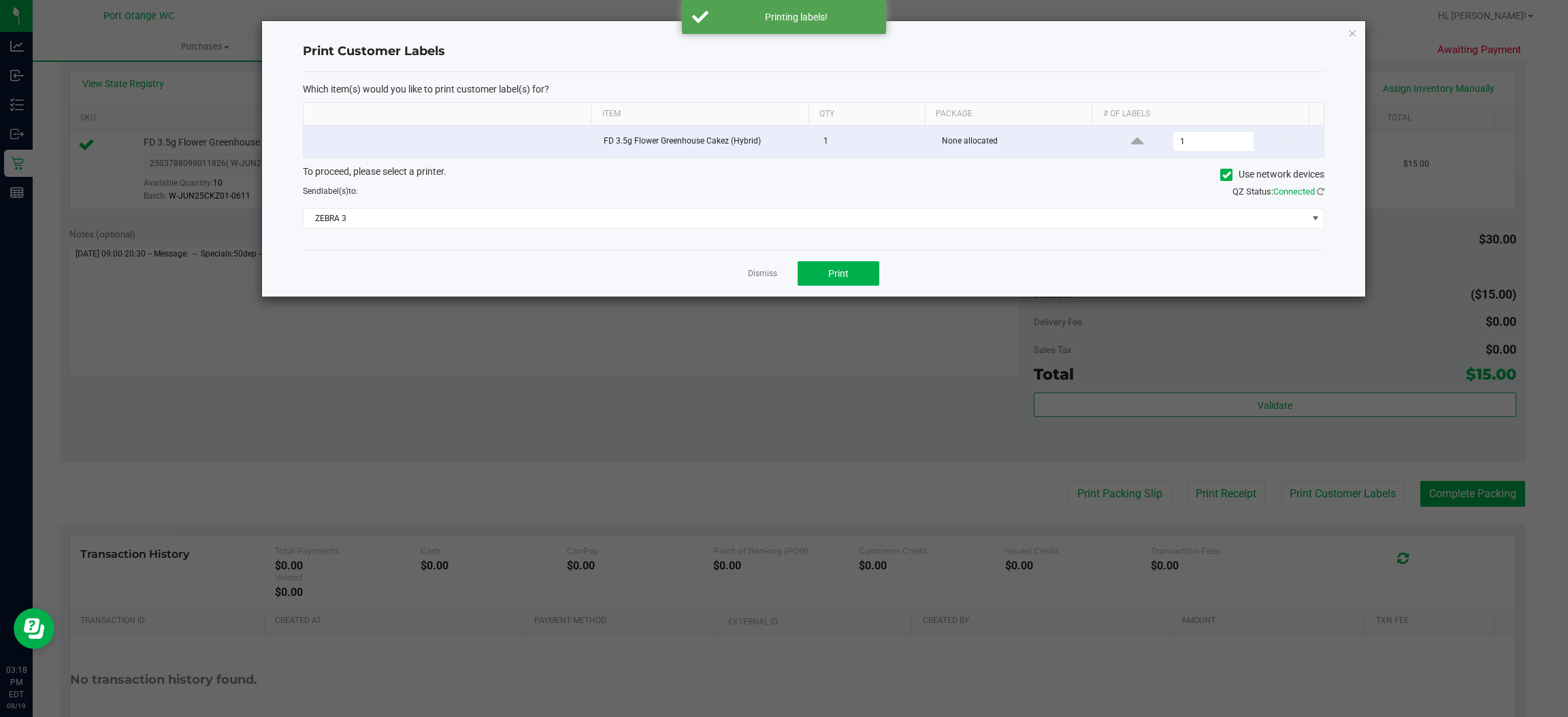
drag, startPoint x: 760, startPoint y: 276, endPoint x: 940, endPoint y: 339, distance: 190.7
click at [769, 272] on link "Dismiss" at bounding box center [762, 273] width 29 height 12
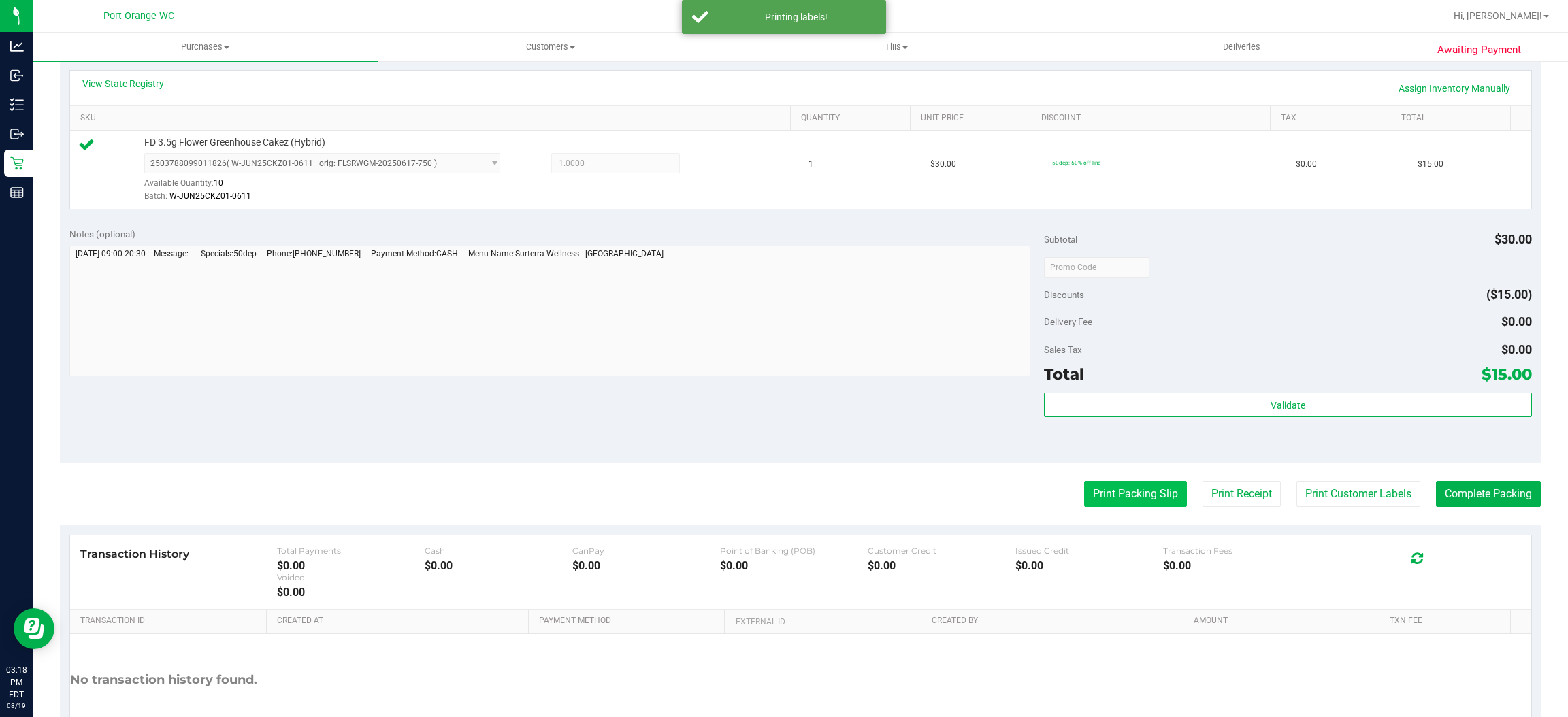
click at [1092, 495] on button "Print Packing Slip" at bounding box center [1135, 494] width 103 height 26
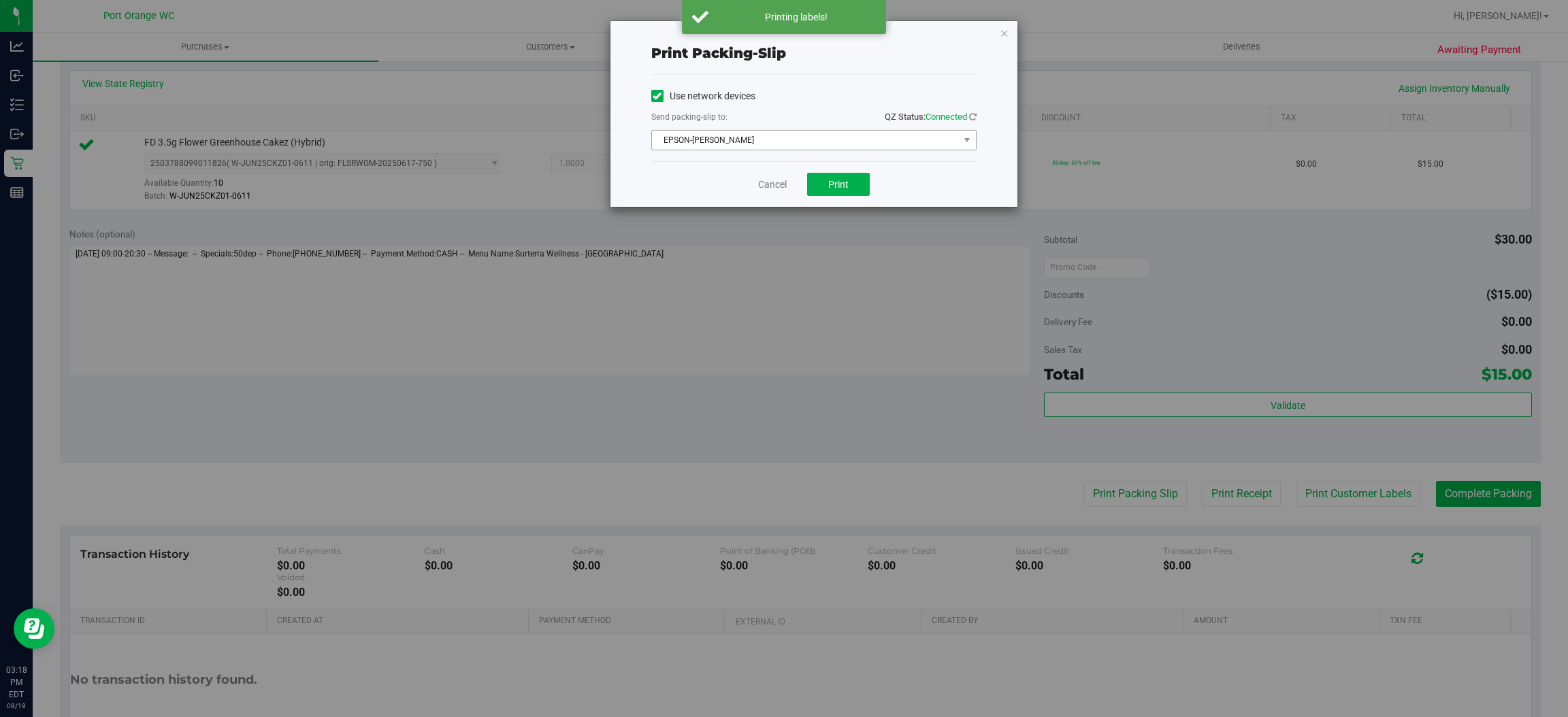
click at [756, 140] on span "EPSON-BOBBIE-GENTRY" at bounding box center [805, 140] width 307 height 19
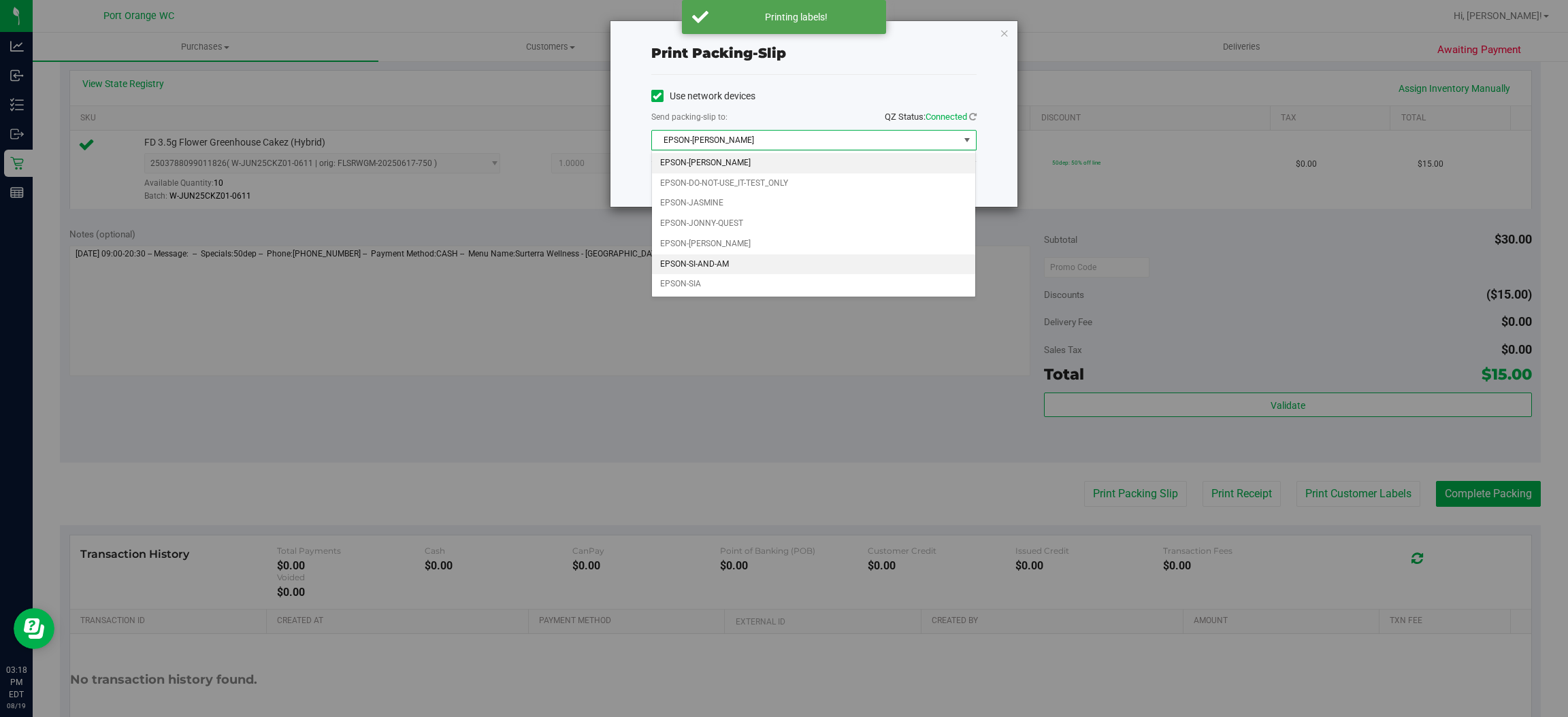
click at [740, 258] on li "EPSON-SI-AND-AM" at bounding box center [814, 265] width 324 height 21
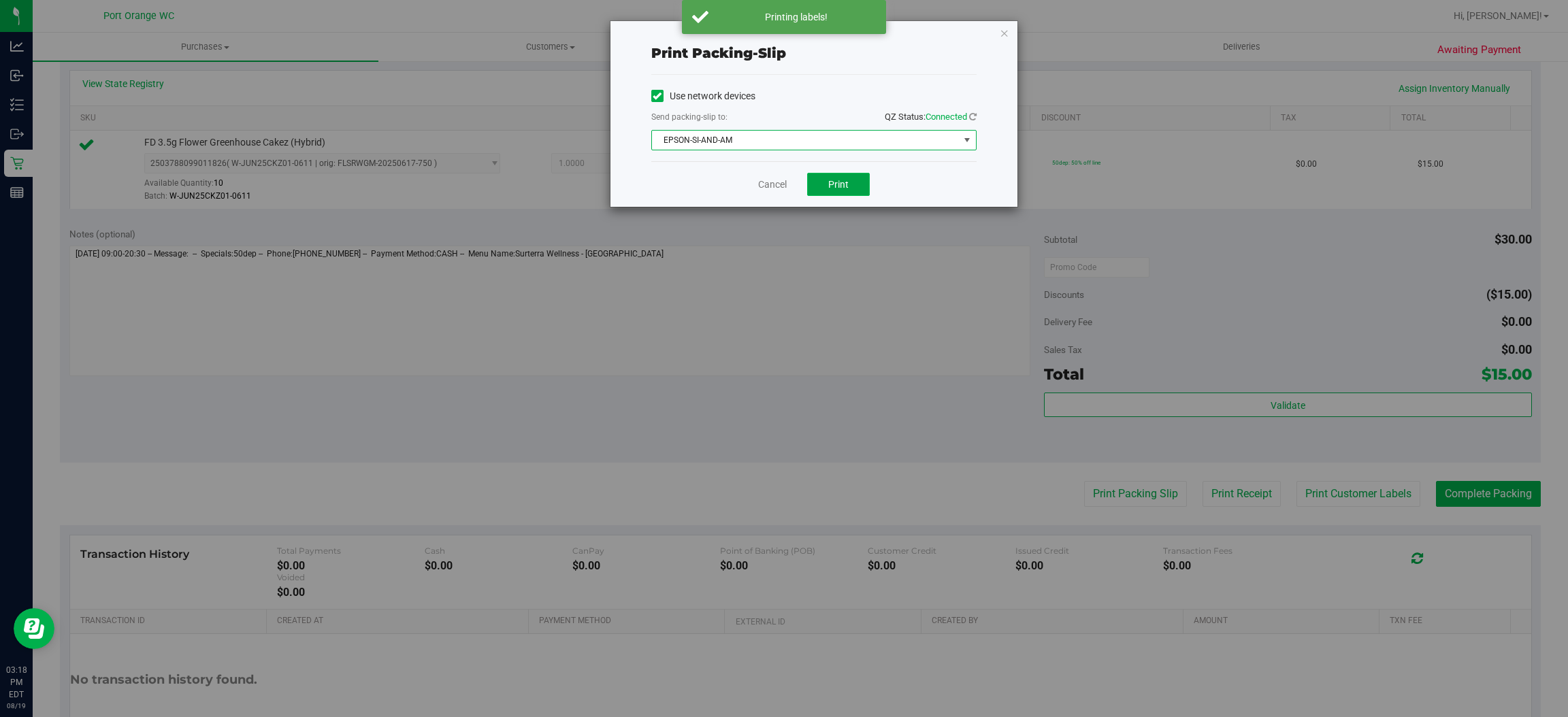
click at [857, 187] on button "Print" at bounding box center [838, 184] width 62 height 23
click at [765, 183] on link "Cancel" at bounding box center [773, 185] width 28 height 14
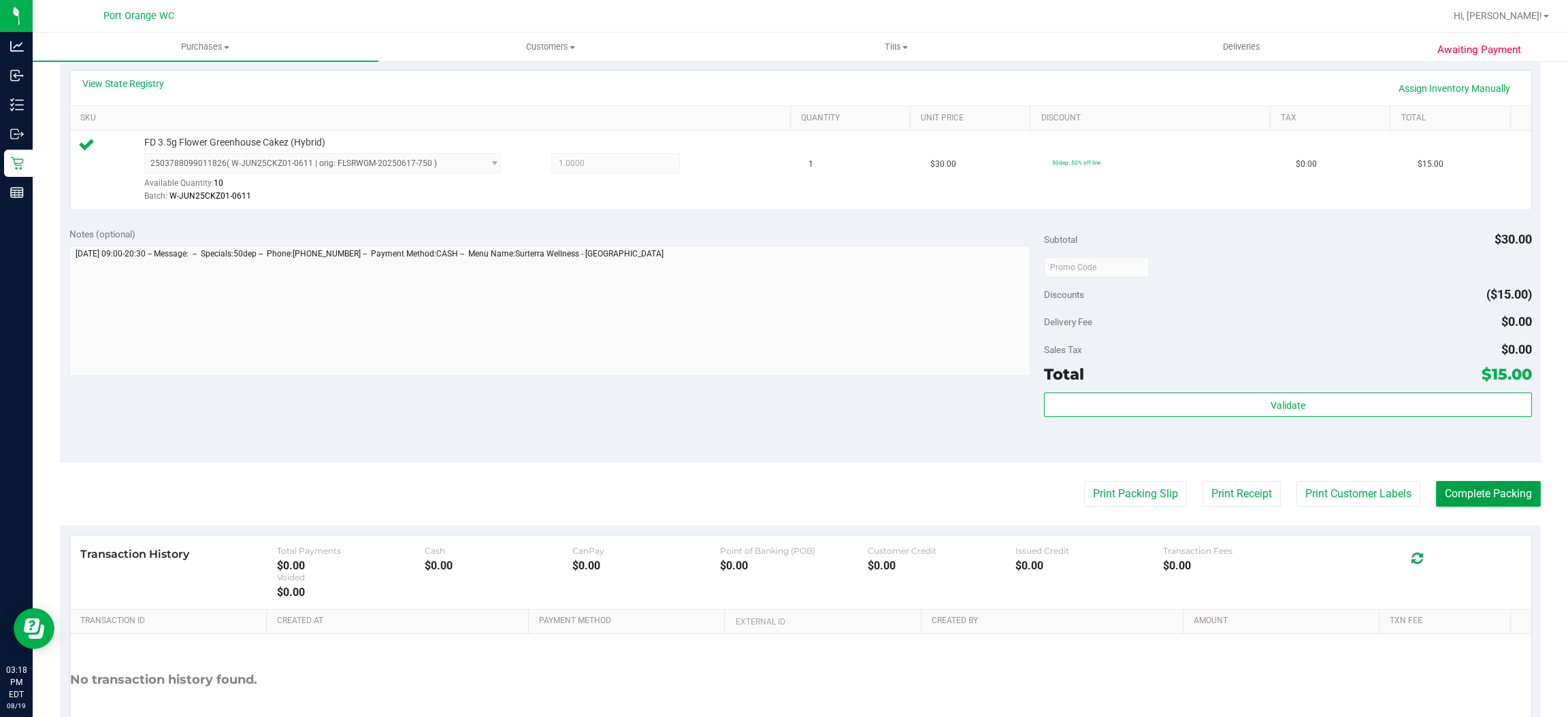
click at [1467, 493] on button "Complete Packing" at bounding box center [1488, 494] width 105 height 26
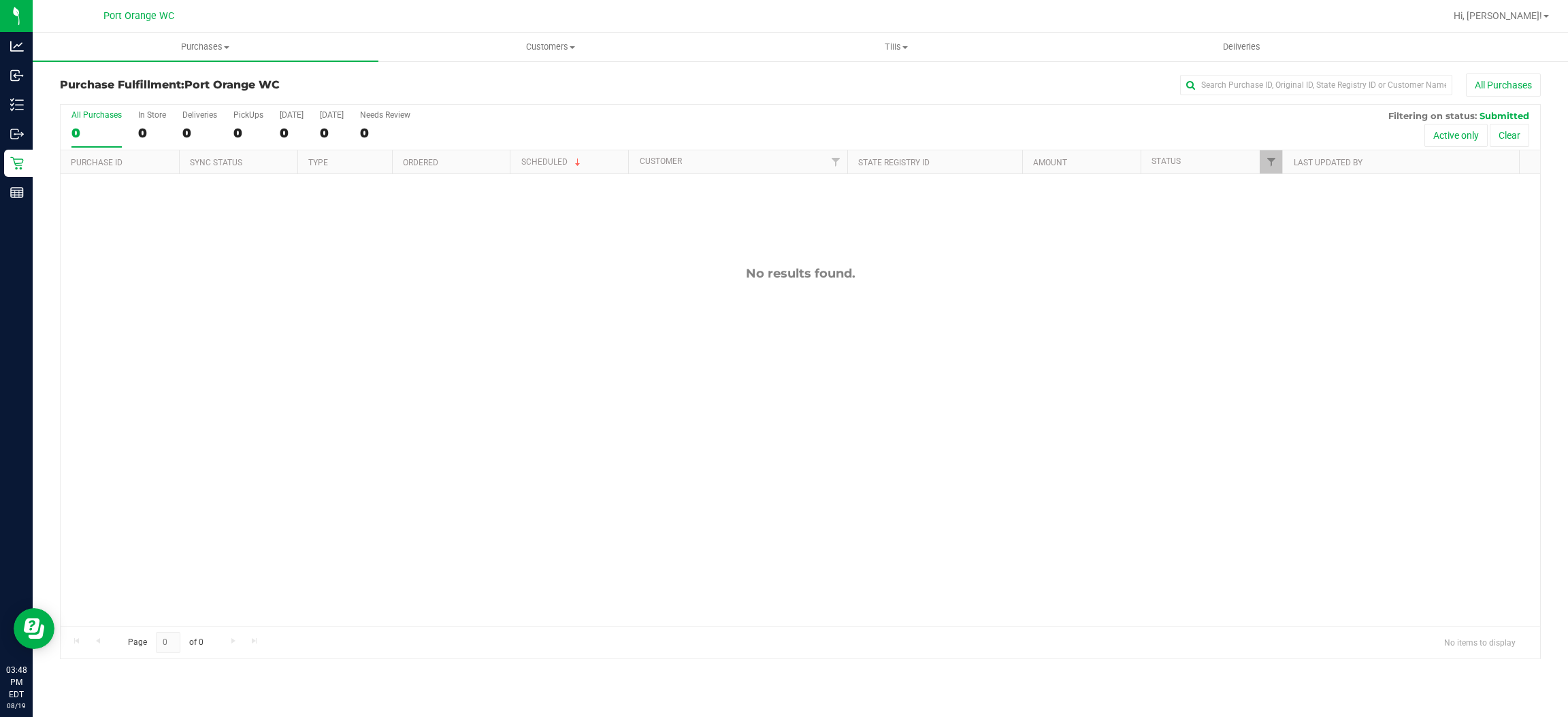
click at [1356, 124] on div "All Purchases 0 In Store 0 Deliveries 0 PickUps 0 Today 0 Tomorrow 0 Needs Revi…" at bounding box center [800, 128] width 1480 height 46
